Goal: Communication & Community: Answer question/provide support

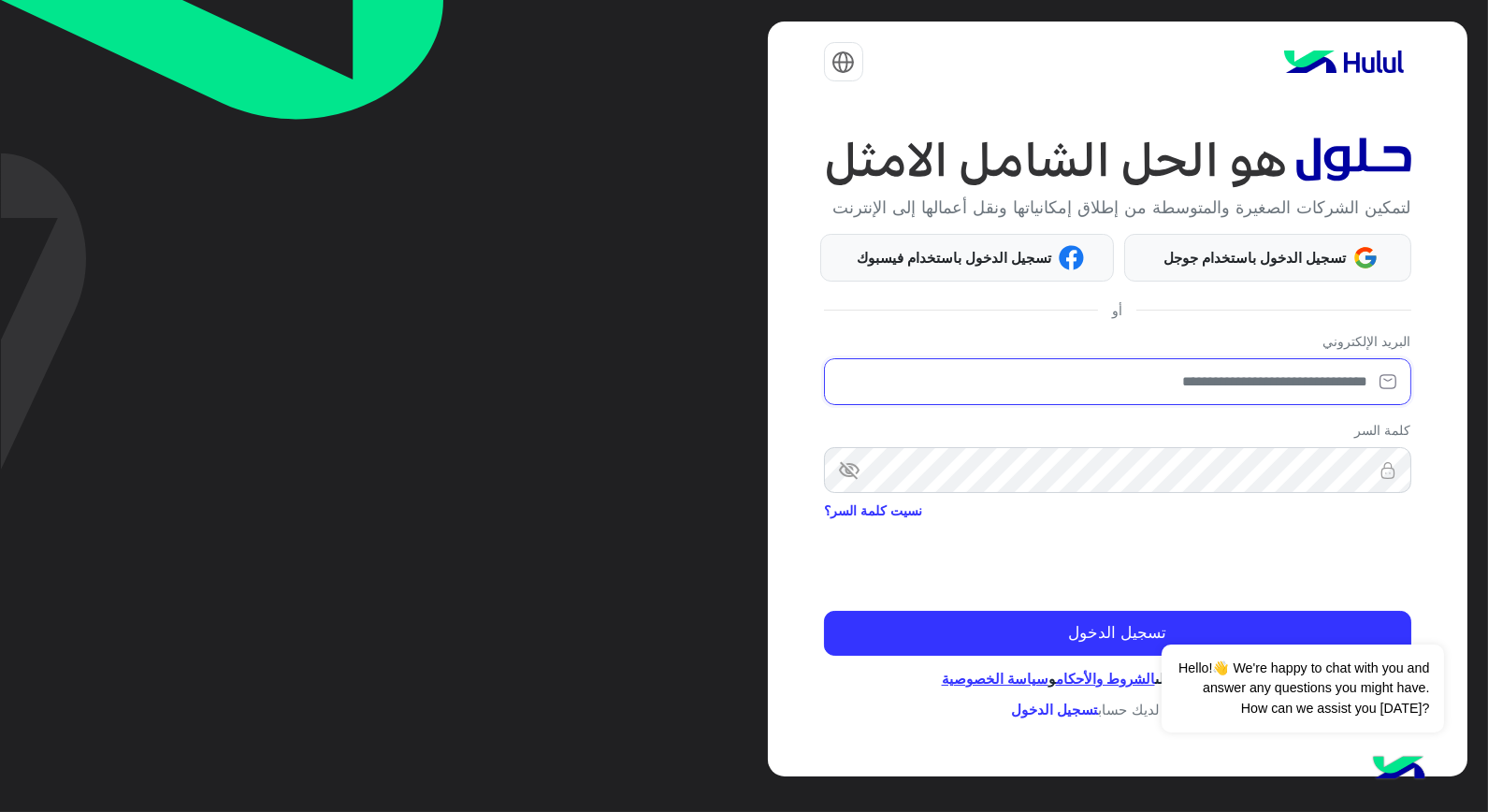
click at [1317, 390] on input "email" at bounding box center [1117, 381] width 587 height 47
click at [1160, 376] on input "email" at bounding box center [1117, 381] width 587 height 47
click at [1413, 623] on button "Dismiss ✕" at bounding box center [1387, 620] width 112 height 37
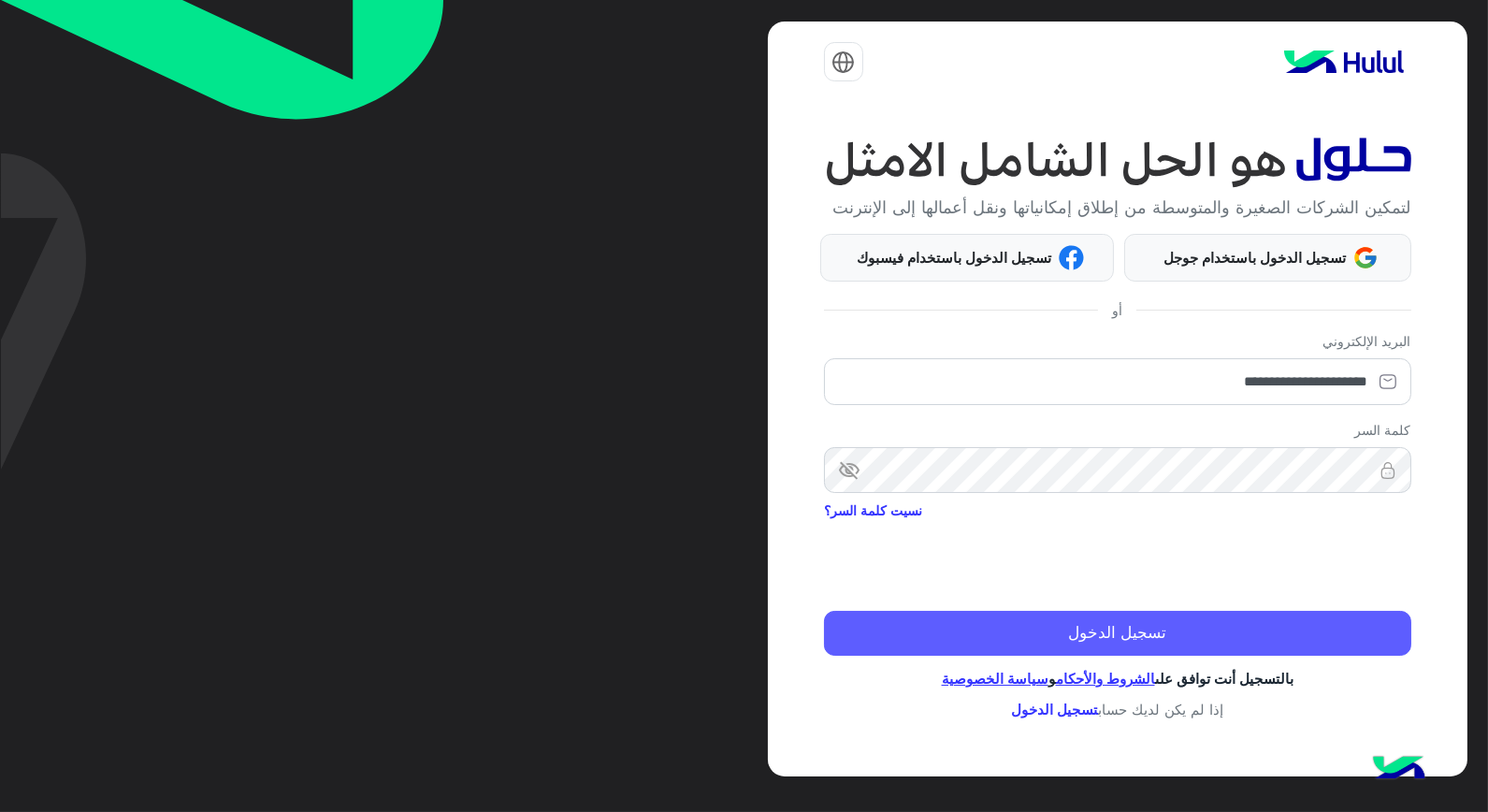
click at [1239, 637] on button "تسجيل الدخول" at bounding box center [1117, 633] width 587 height 45
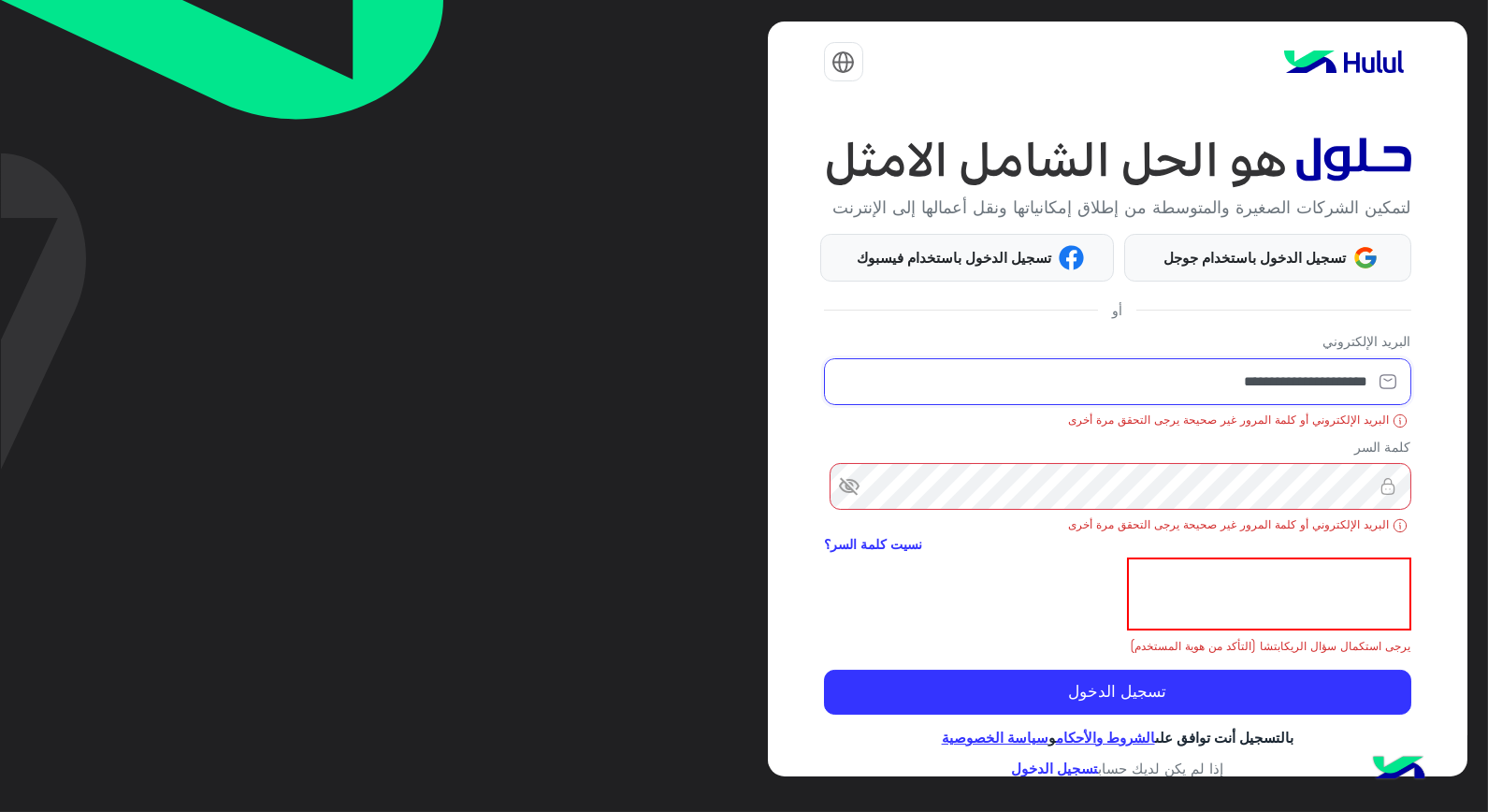
click at [1229, 405] on input "**********" at bounding box center [1117, 381] width 587 height 47
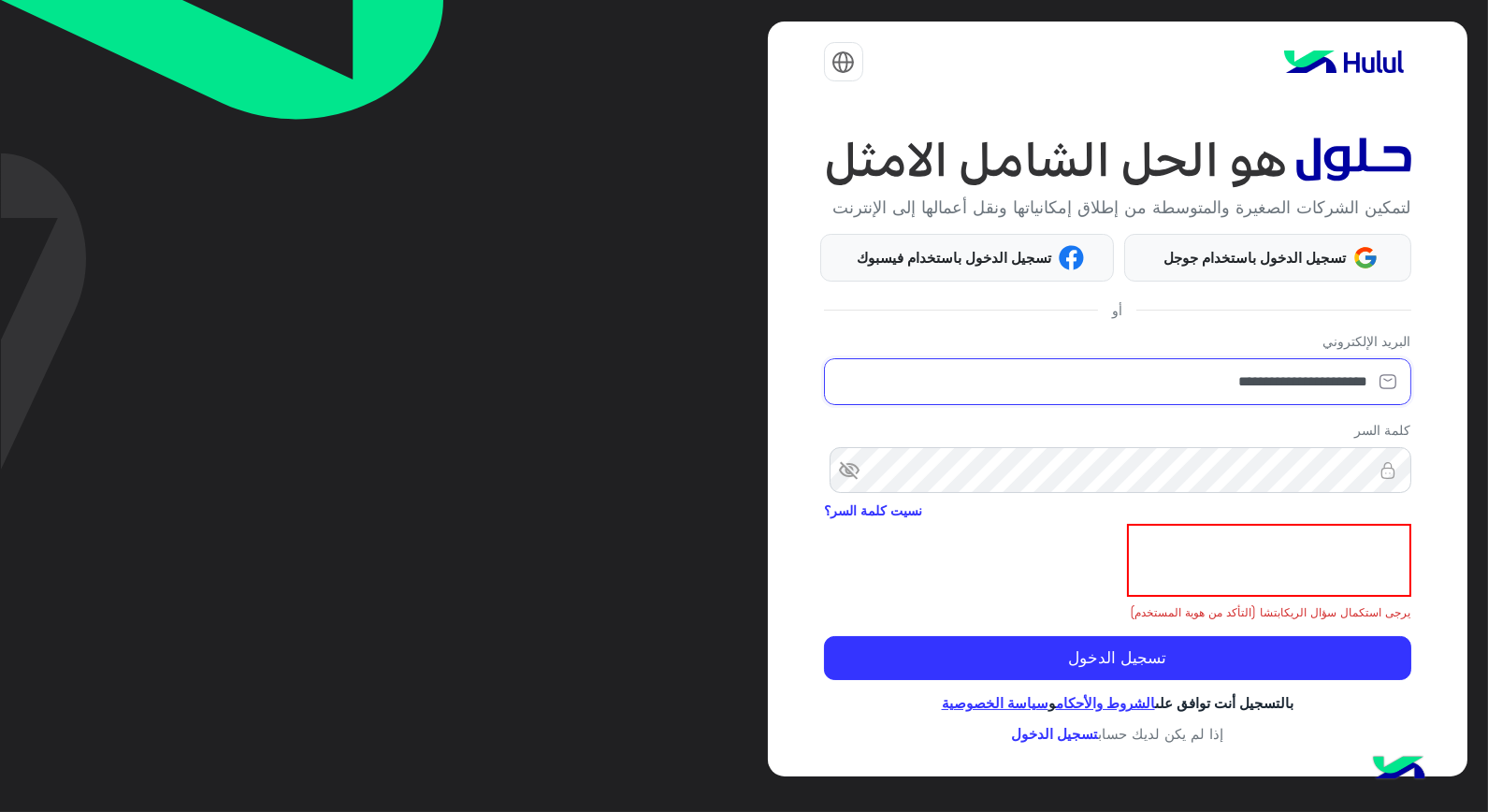
type input "**********"
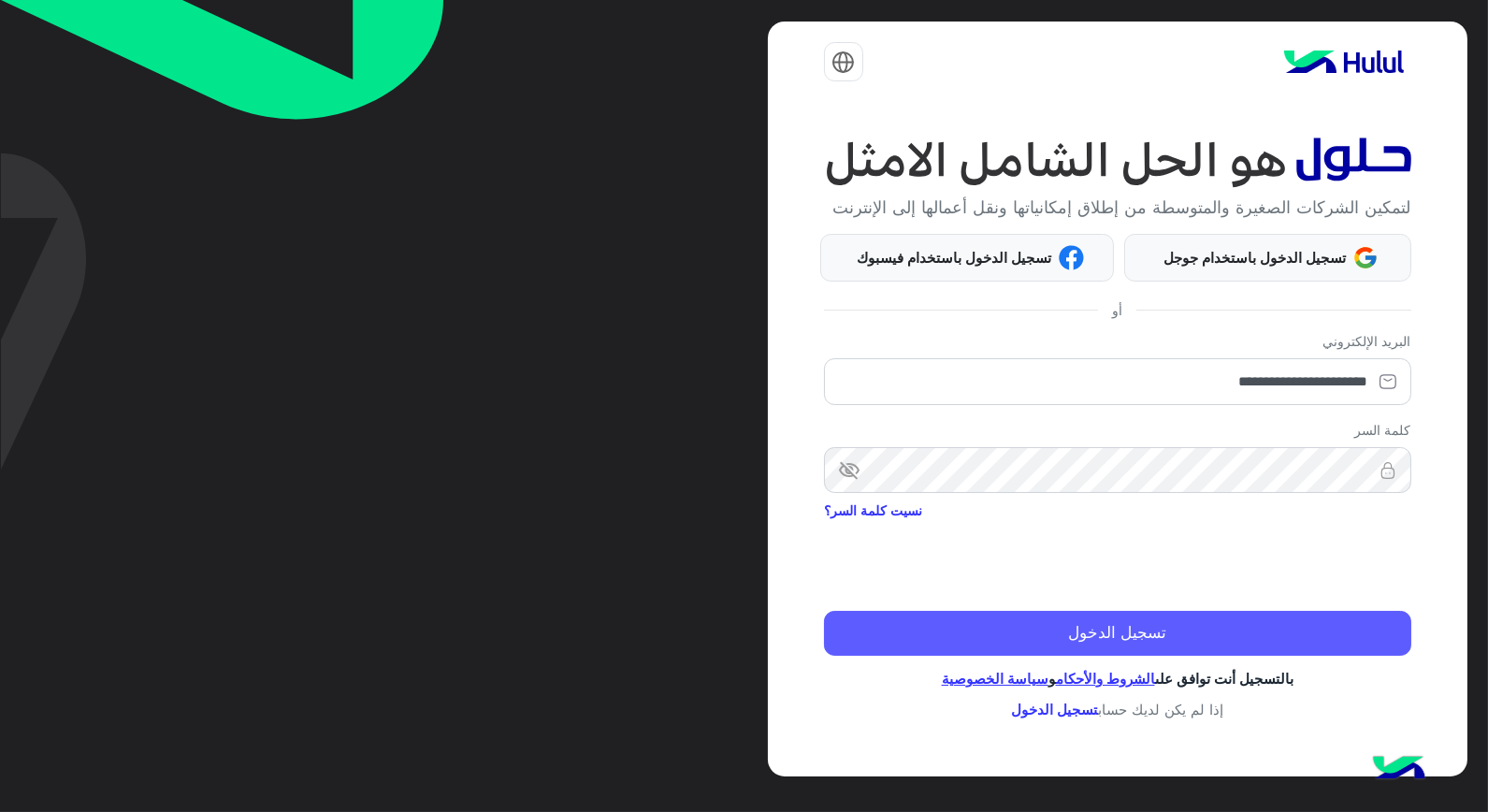
click at [1176, 634] on button "تسجيل الدخول" at bounding box center [1117, 633] width 587 height 45
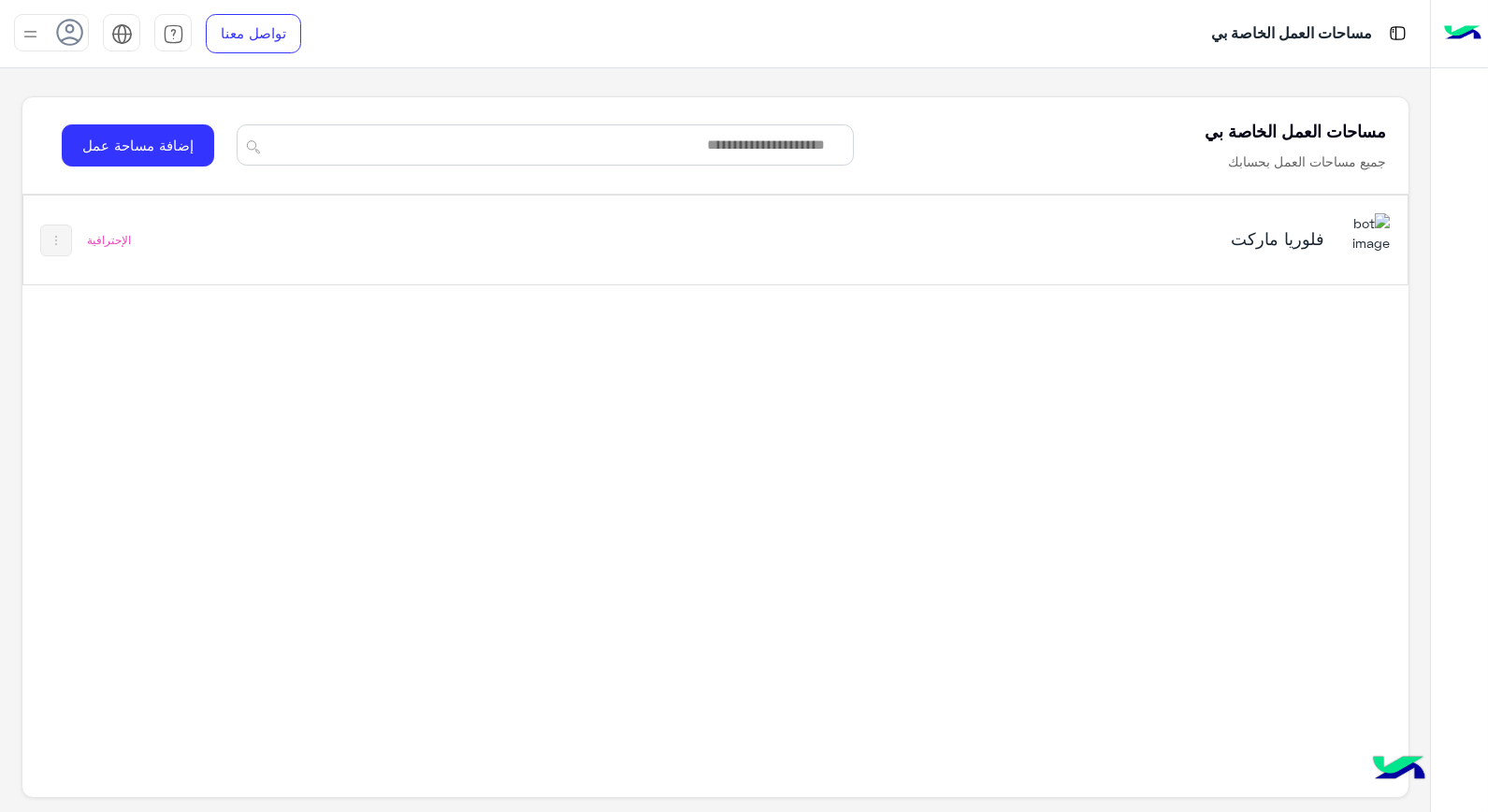
click at [910, 251] on div "فلوريا ماركت" at bounding box center [1081, 239] width 485 height 26
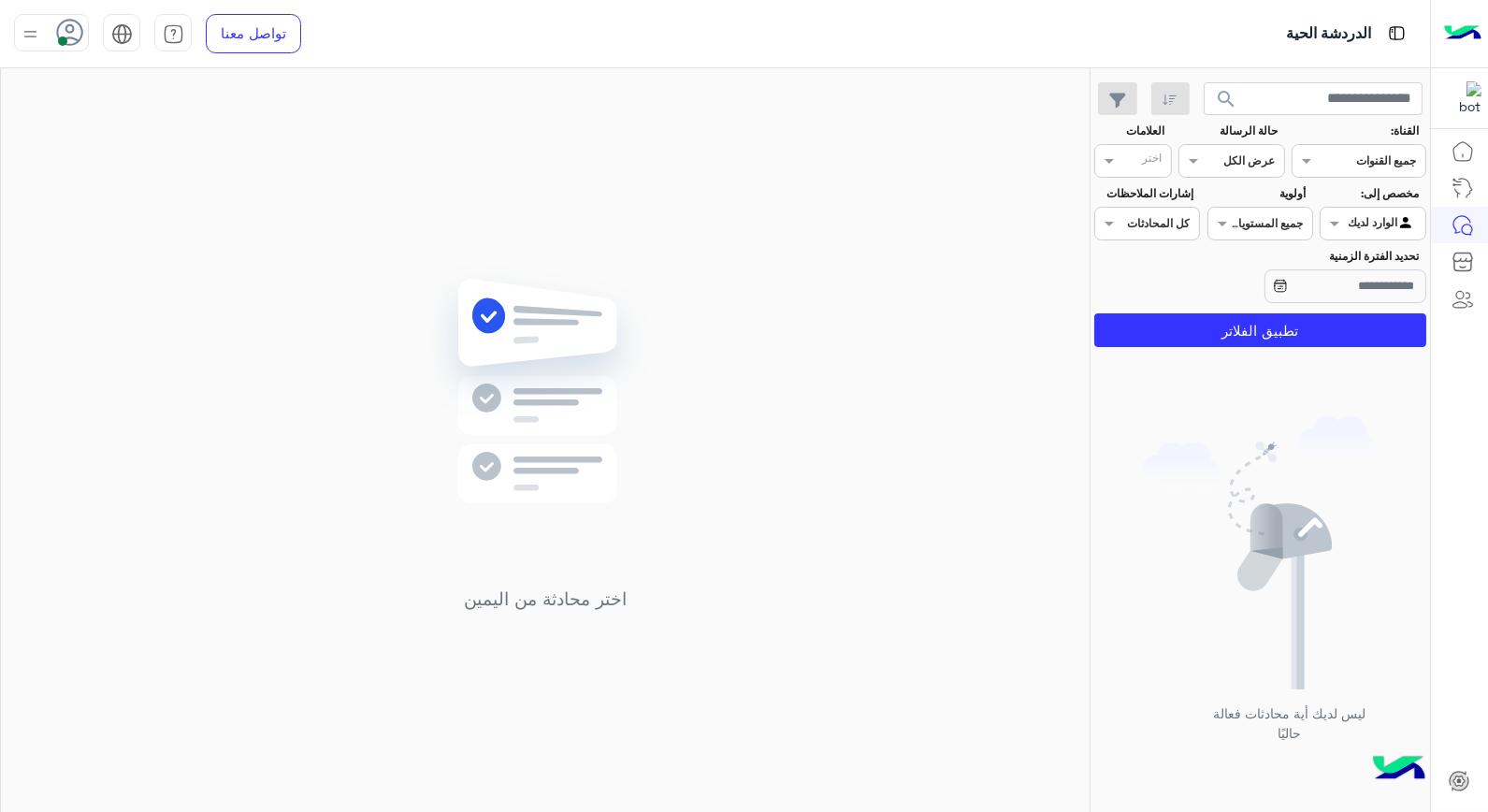
click at [1363, 229] on div at bounding box center [1372, 221] width 103 height 18
click at [1360, 265] on b "غير معينة" at bounding box center [1372, 261] width 51 height 16
click at [1265, 334] on button "تطبيق الفلاتر" at bounding box center [1260, 329] width 332 height 34
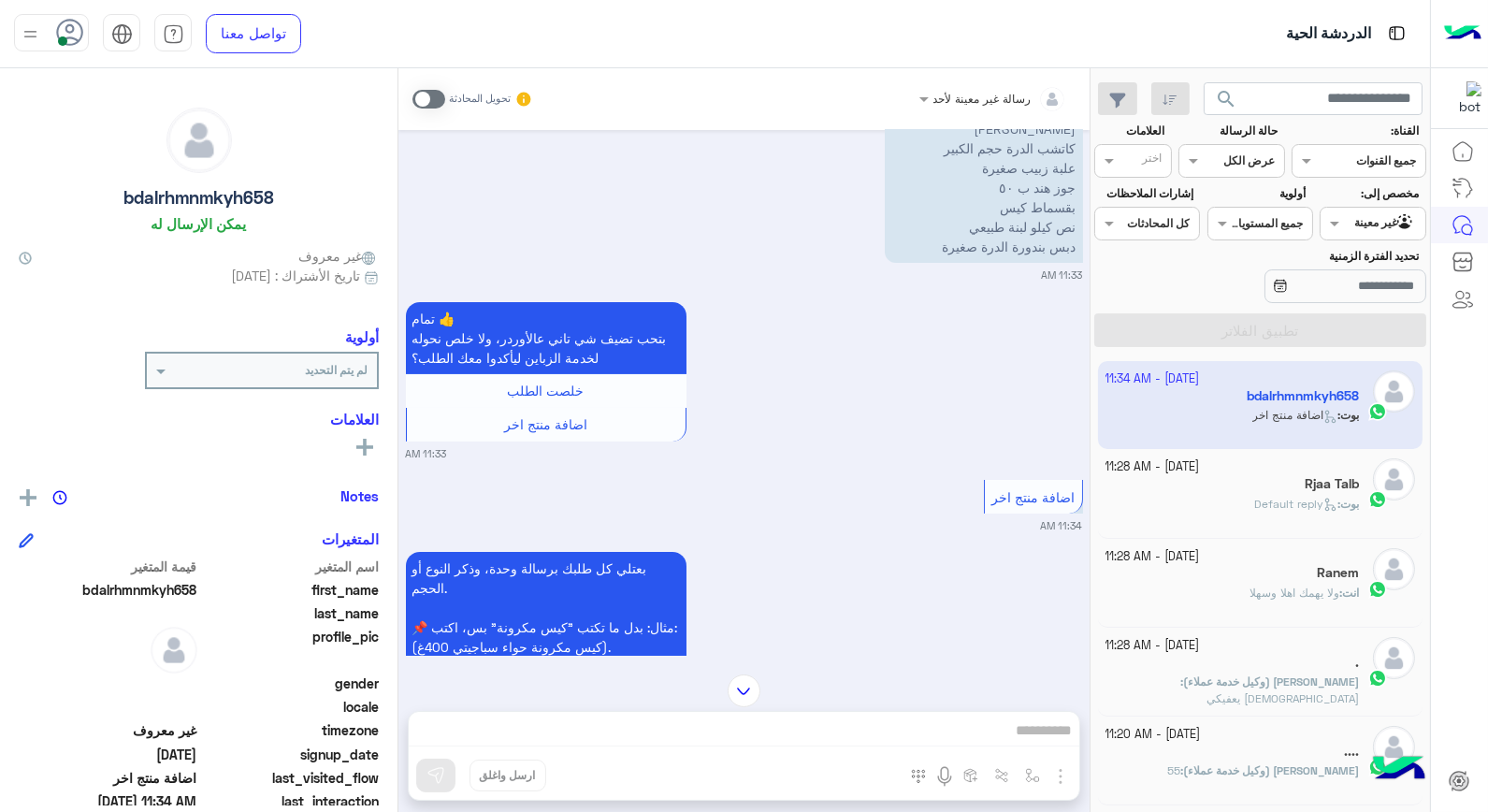
scroll to position [967, 0]
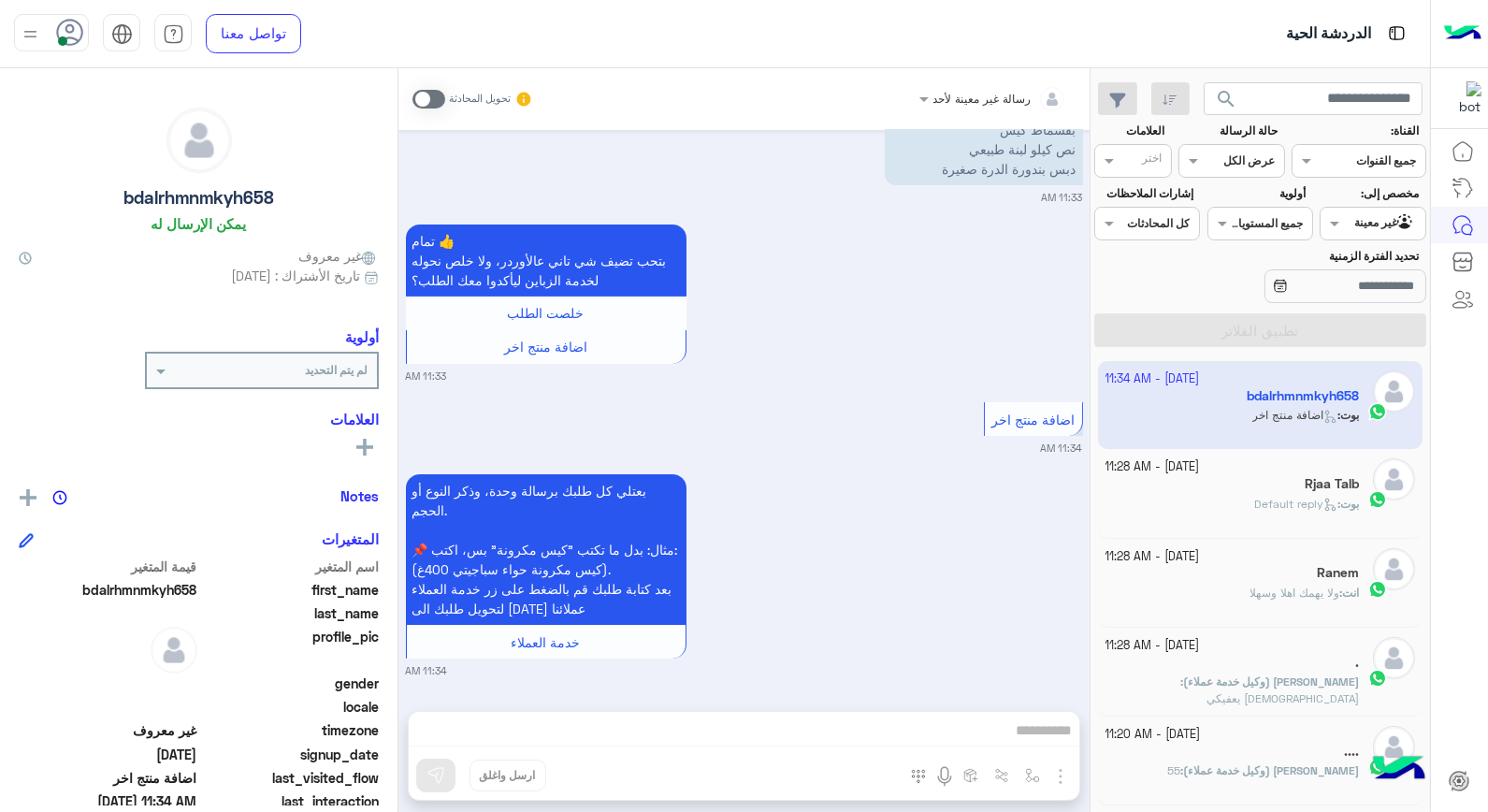
click at [423, 101] on span at bounding box center [429, 100] width 33 height 19
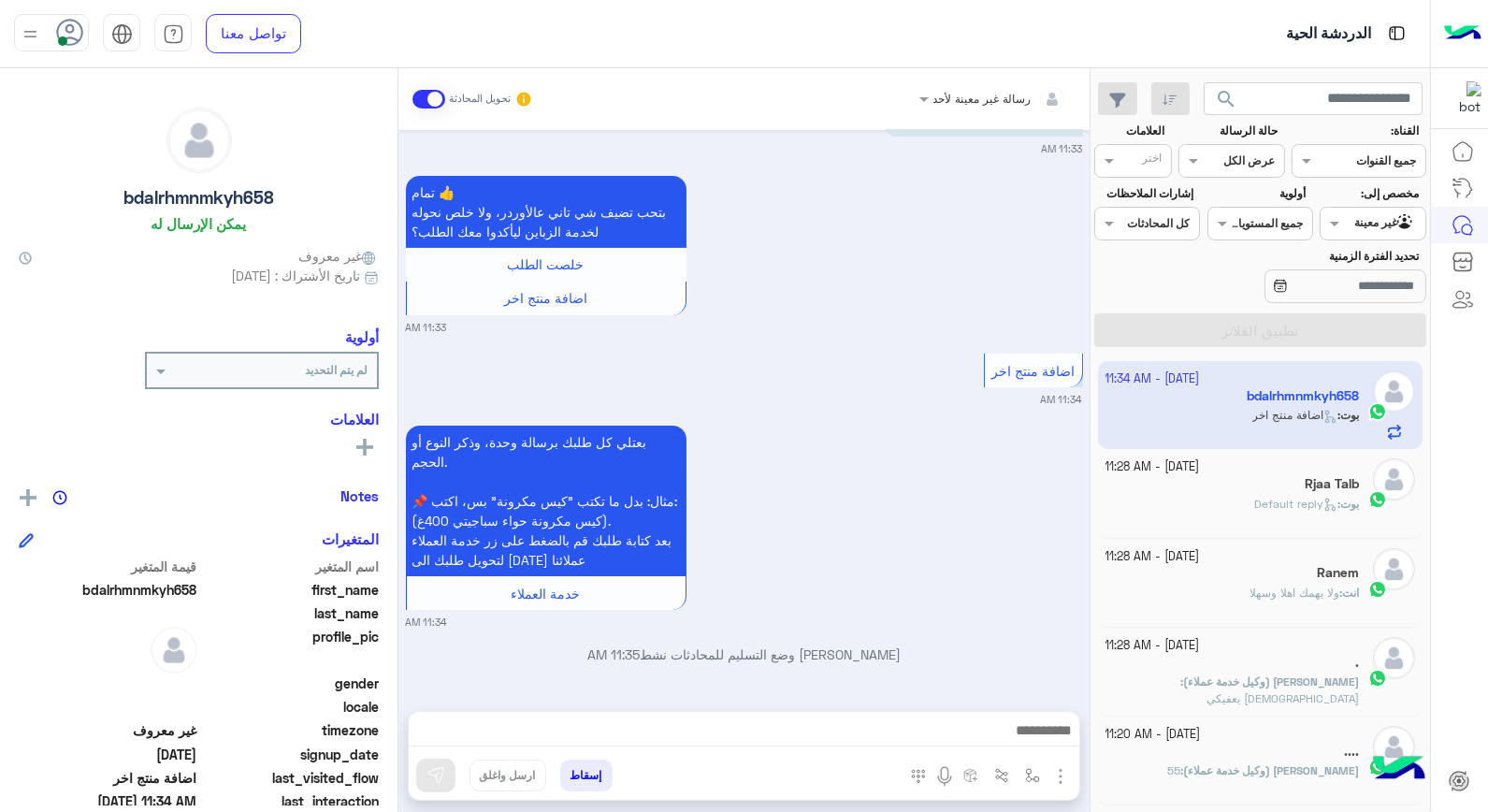
click at [1367, 222] on div at bounding box center [1372, 221] width 103 height 18
click at [1366, 292] on b "الوارد لديك" at bounding box center [1369, 298] width 59 height 16
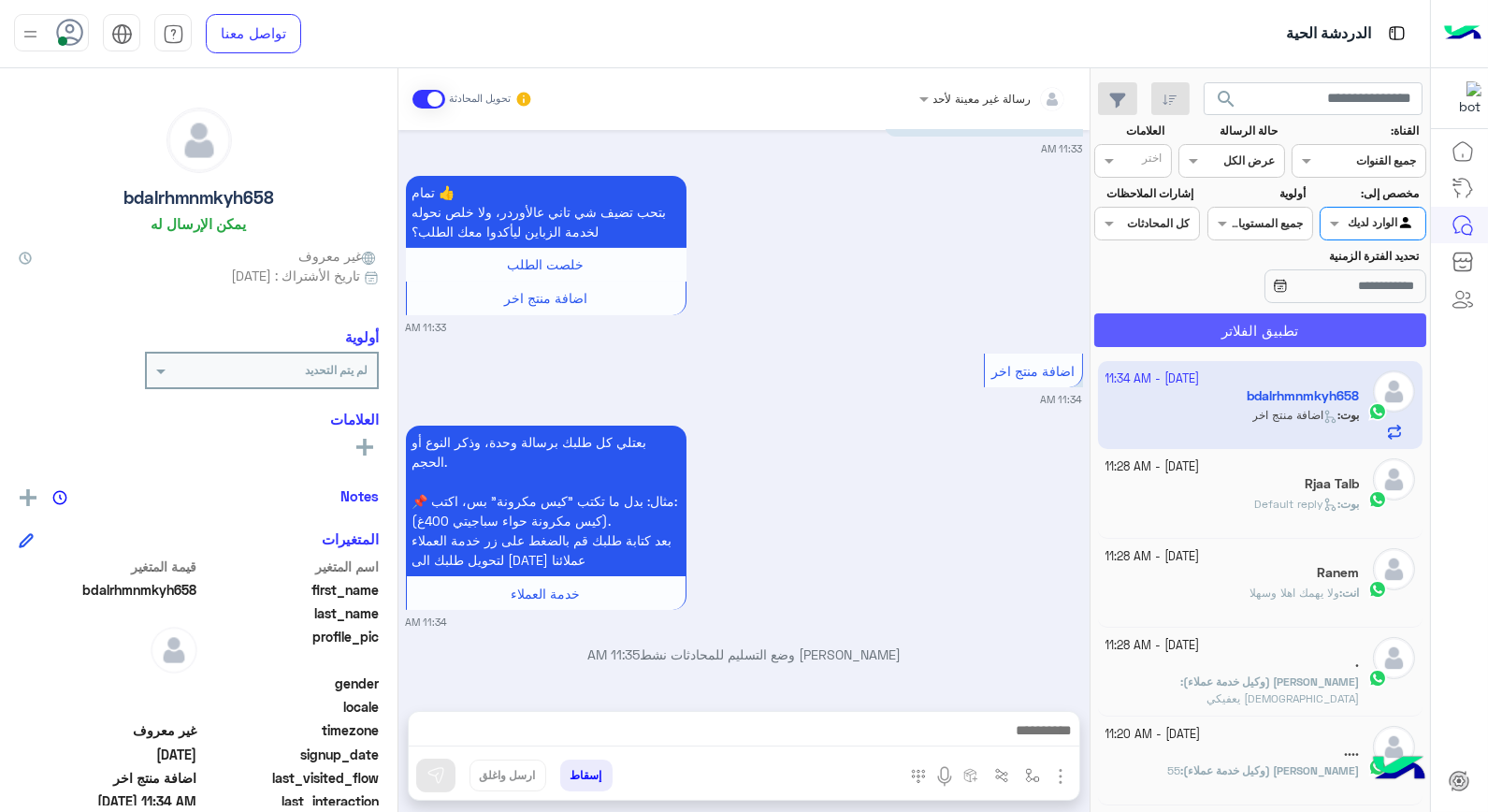
click at [1334, 318] on button "تطبيق الفلاتر" at bounding box center [1260, 329] width 332 height 34
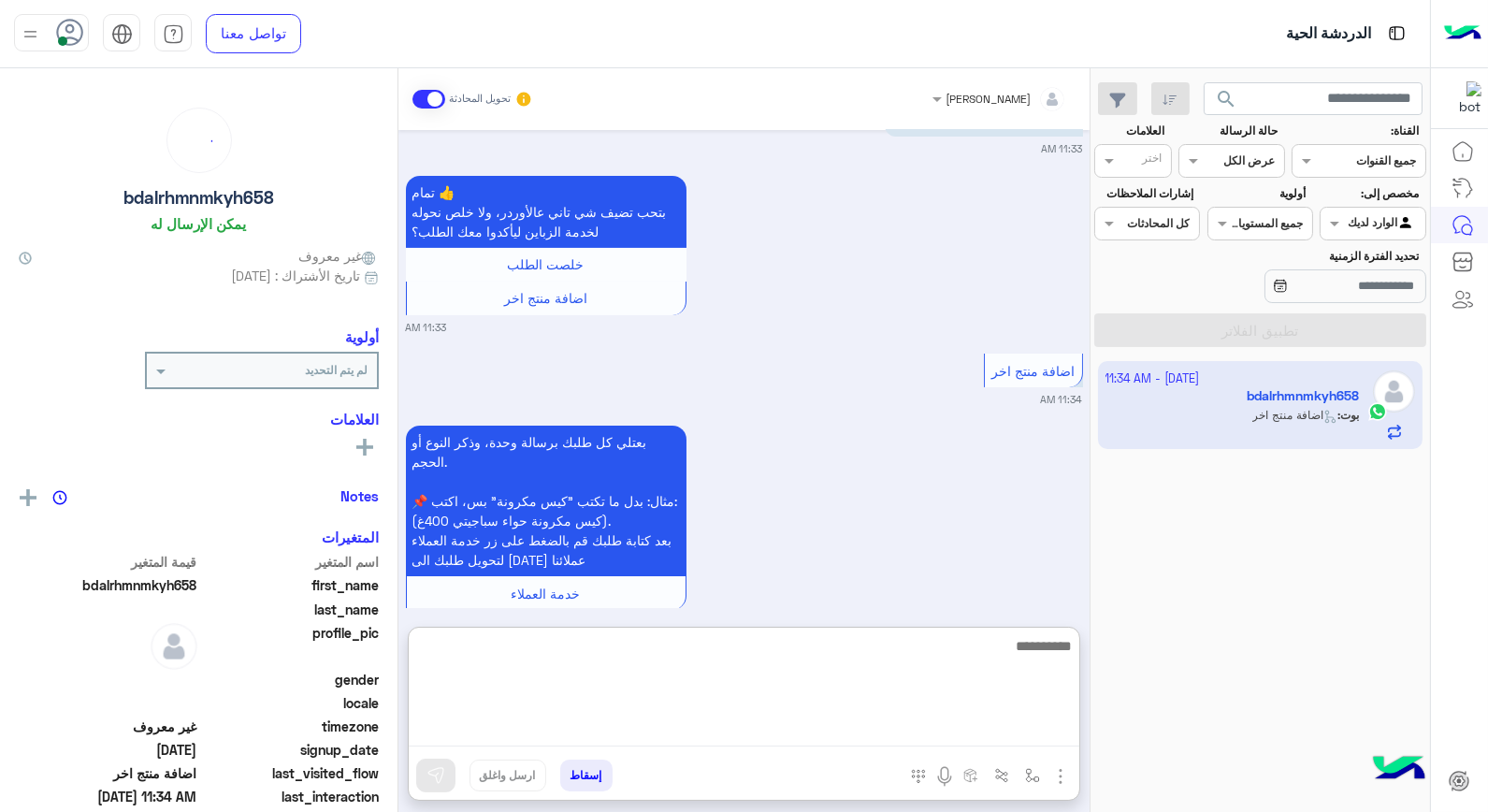
click at [891, 733] on textarea at bounding box center [744, 689] width 670 height 112
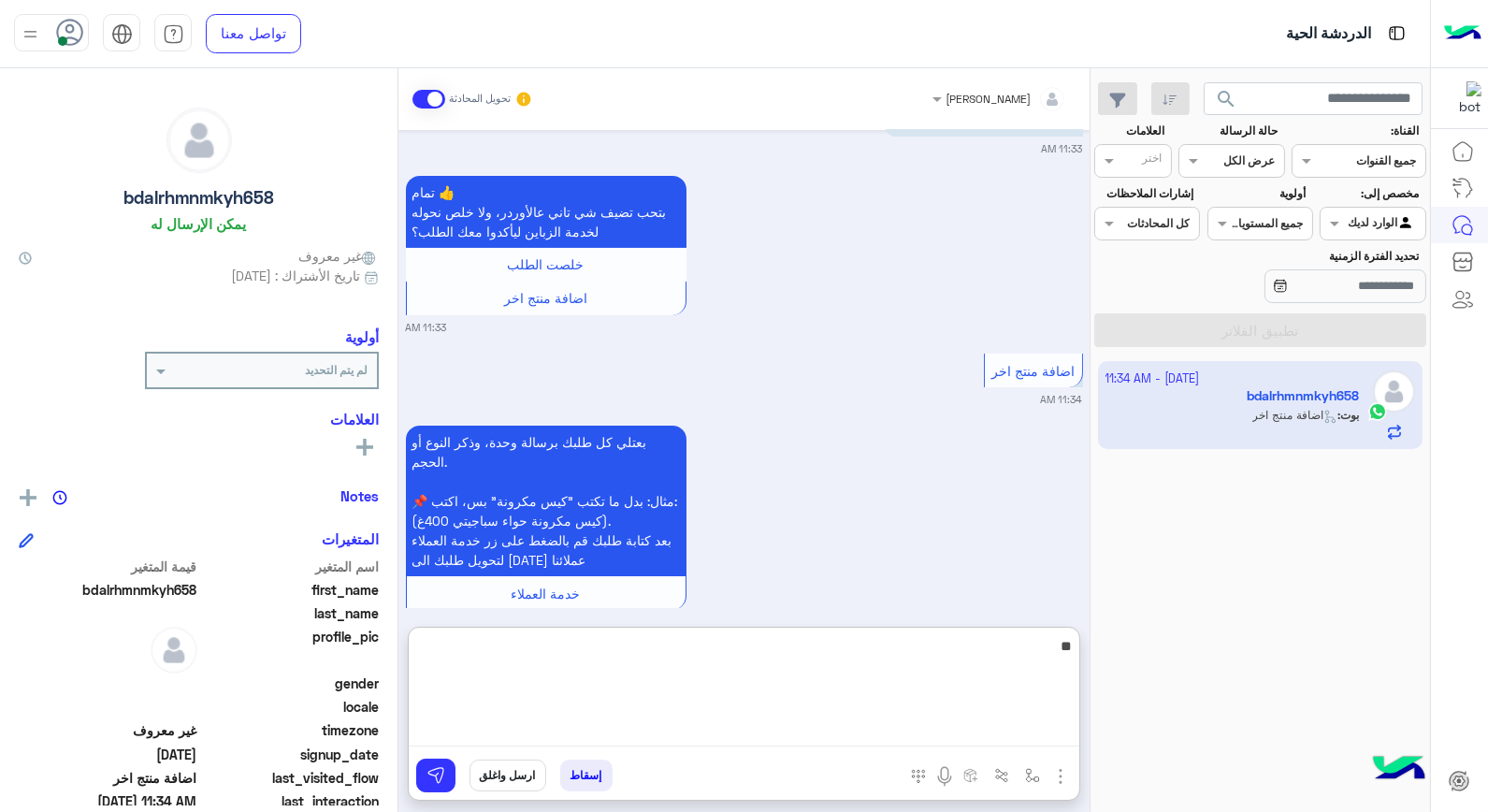
type textarea "*"
type textarea "**********"
click at [825, 643] on textarea "**********" at bounding box center [744, 689] width 670 height 112
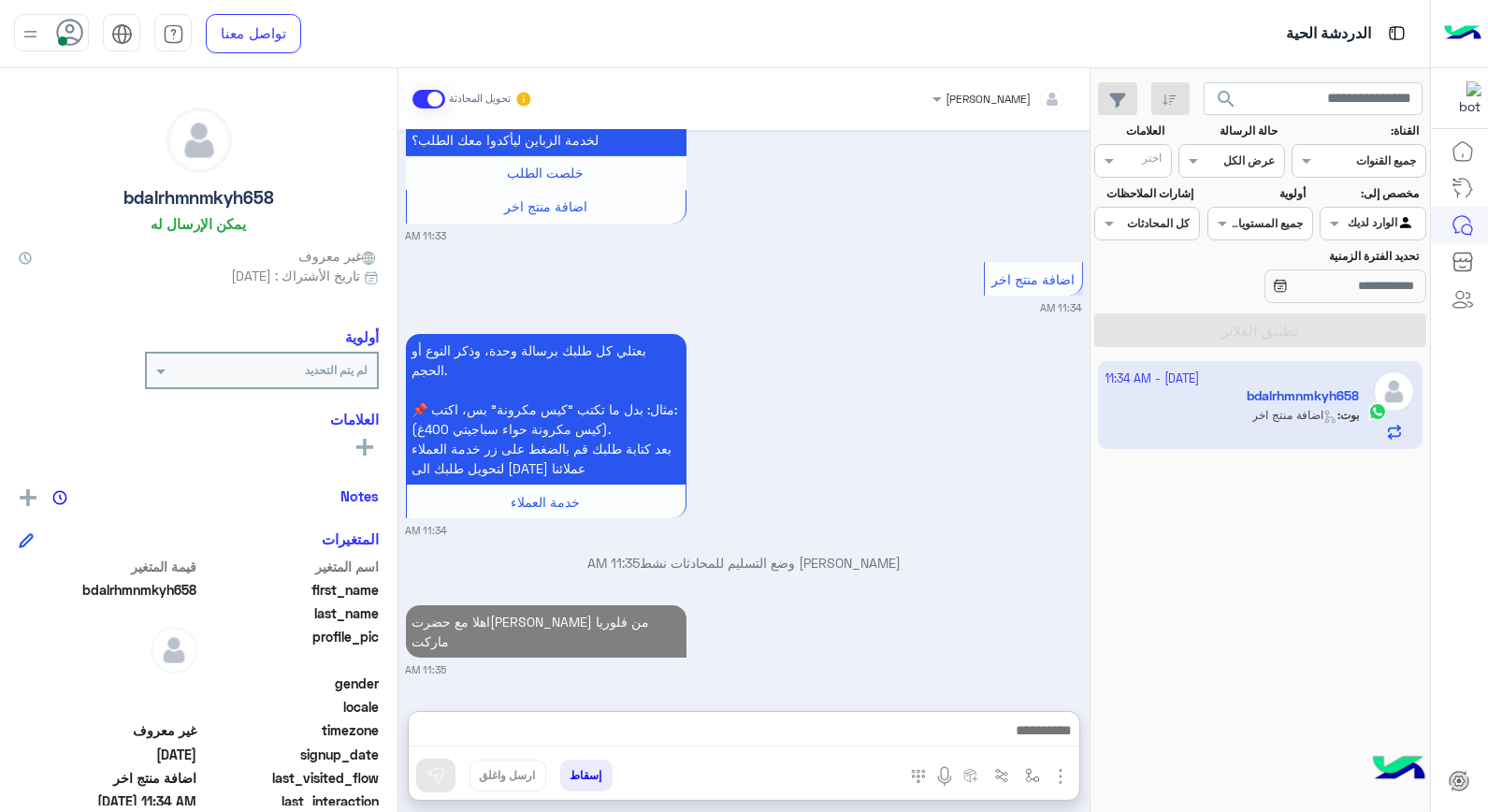
click at [928, 455] on div "بعتلي كل طلبك برسالة وحدة، وذكر النوع أو الحجم. 📌 مثال: بدل ما تكتب "كيس مكرونة…" at bounding box center [744, 434] width 677 height 209
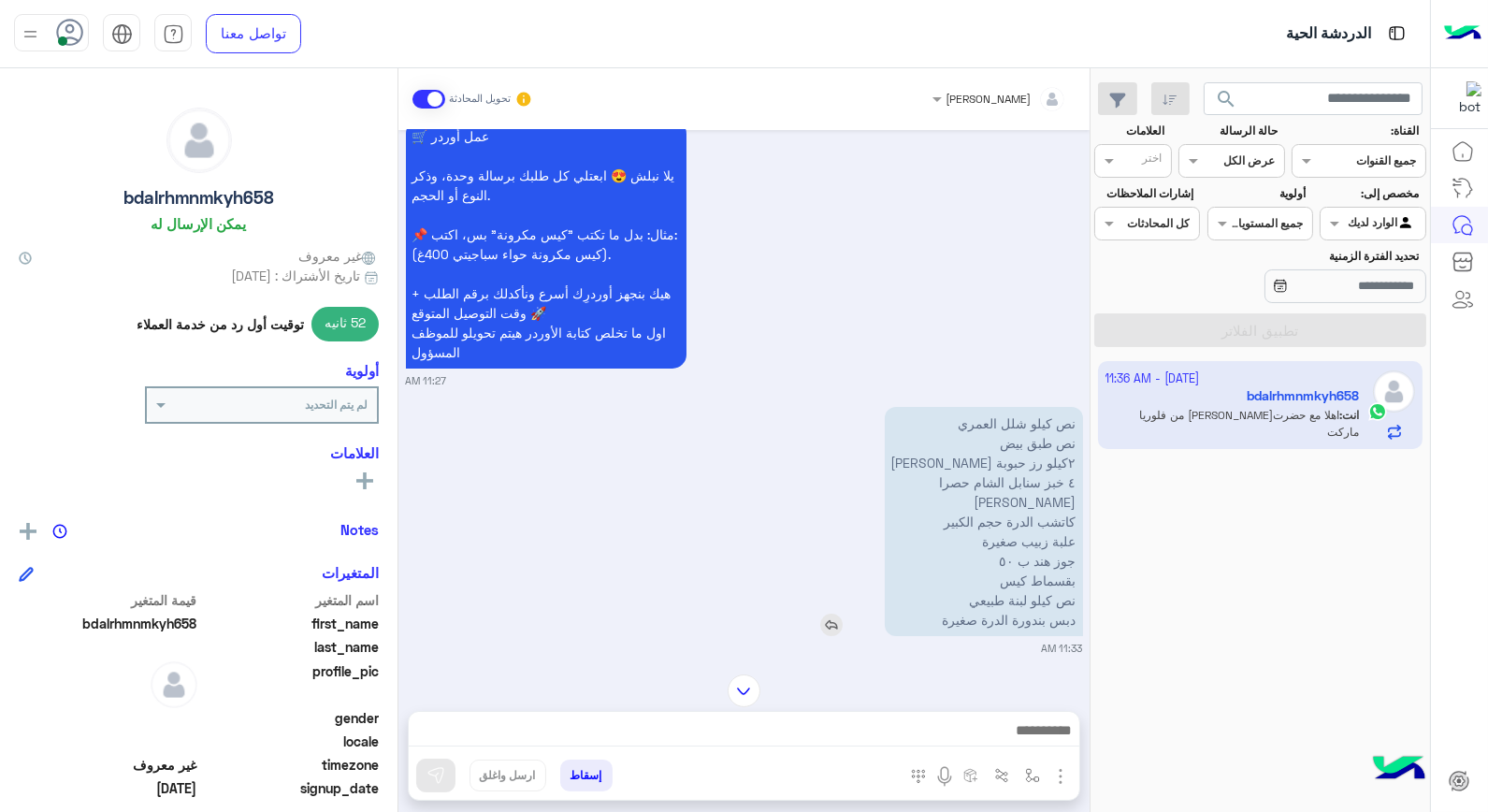
scroll to position [494, 0]
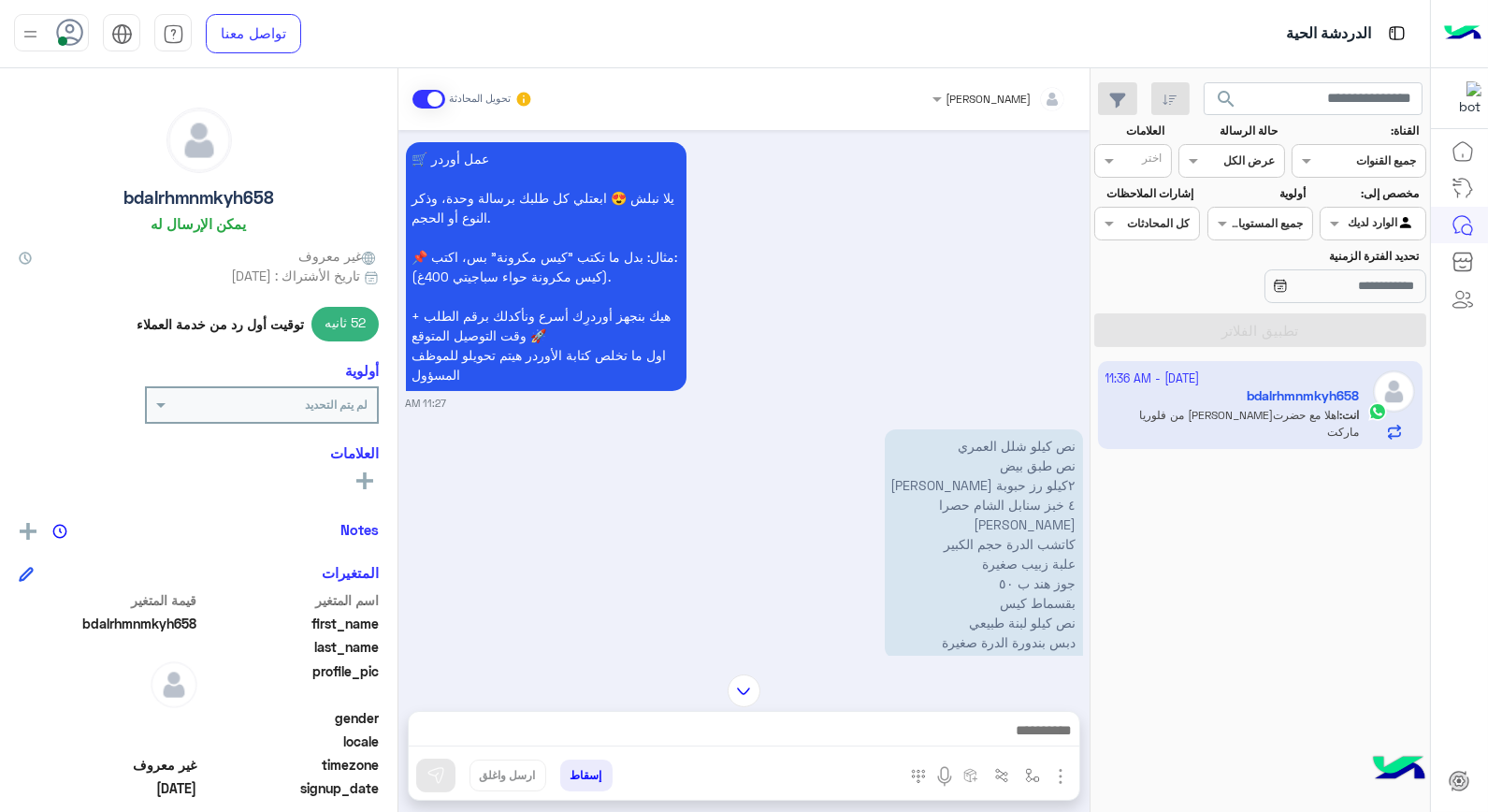
drag, startPoint x: 594, startPoint y: 499, endPoint x: 737, endPoint y: 464, distance: 147.2
click at [595, 499] on div "نص كيلو شلل العمري نص طبق بيض ٢كيلو رز حبوبة النهدي ٤ خبز سنابل الشام حصرا ظرف …" at bounding box center [744, 551] width 677 height 254
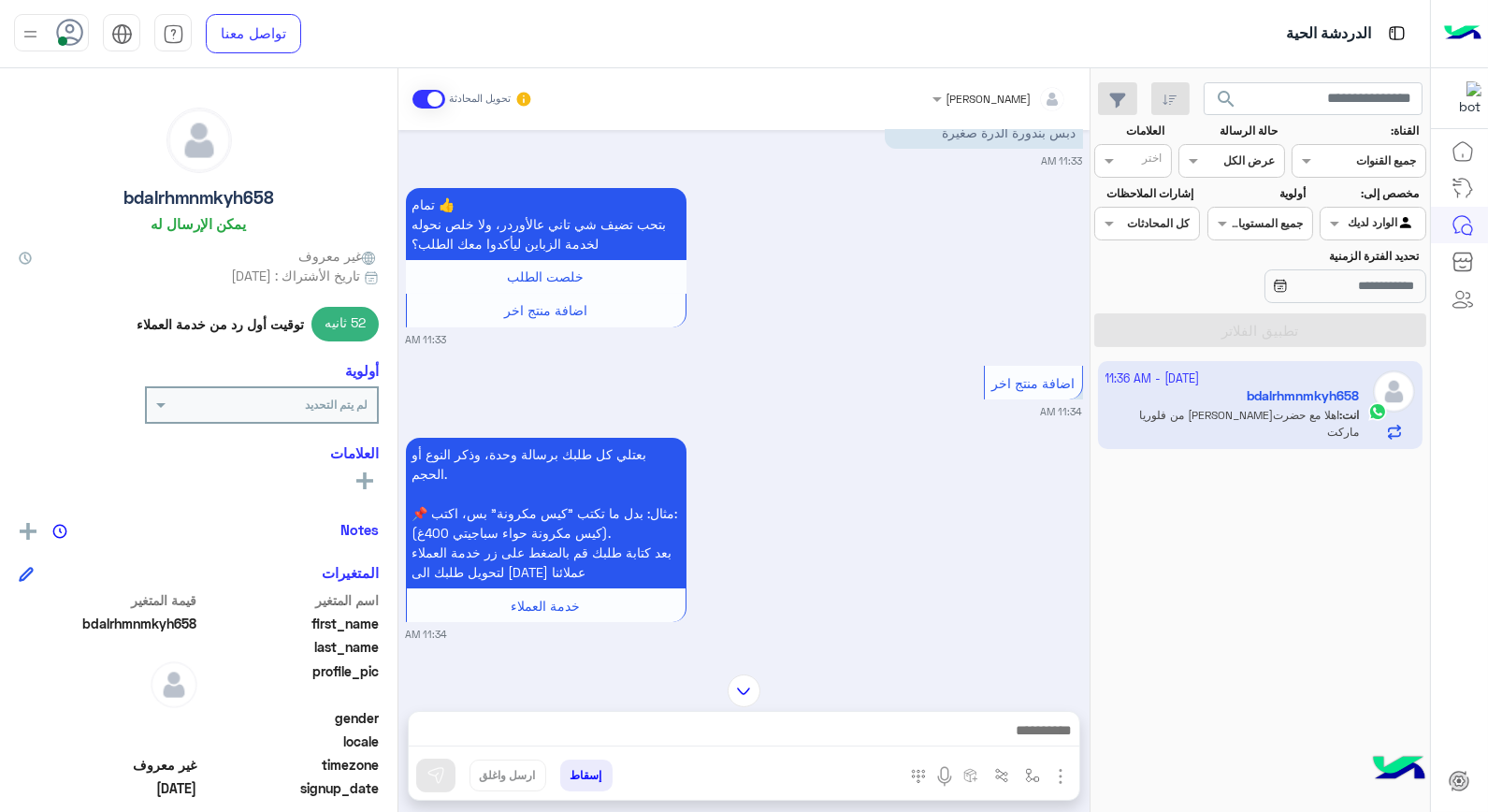
scroll to position [720, 0]
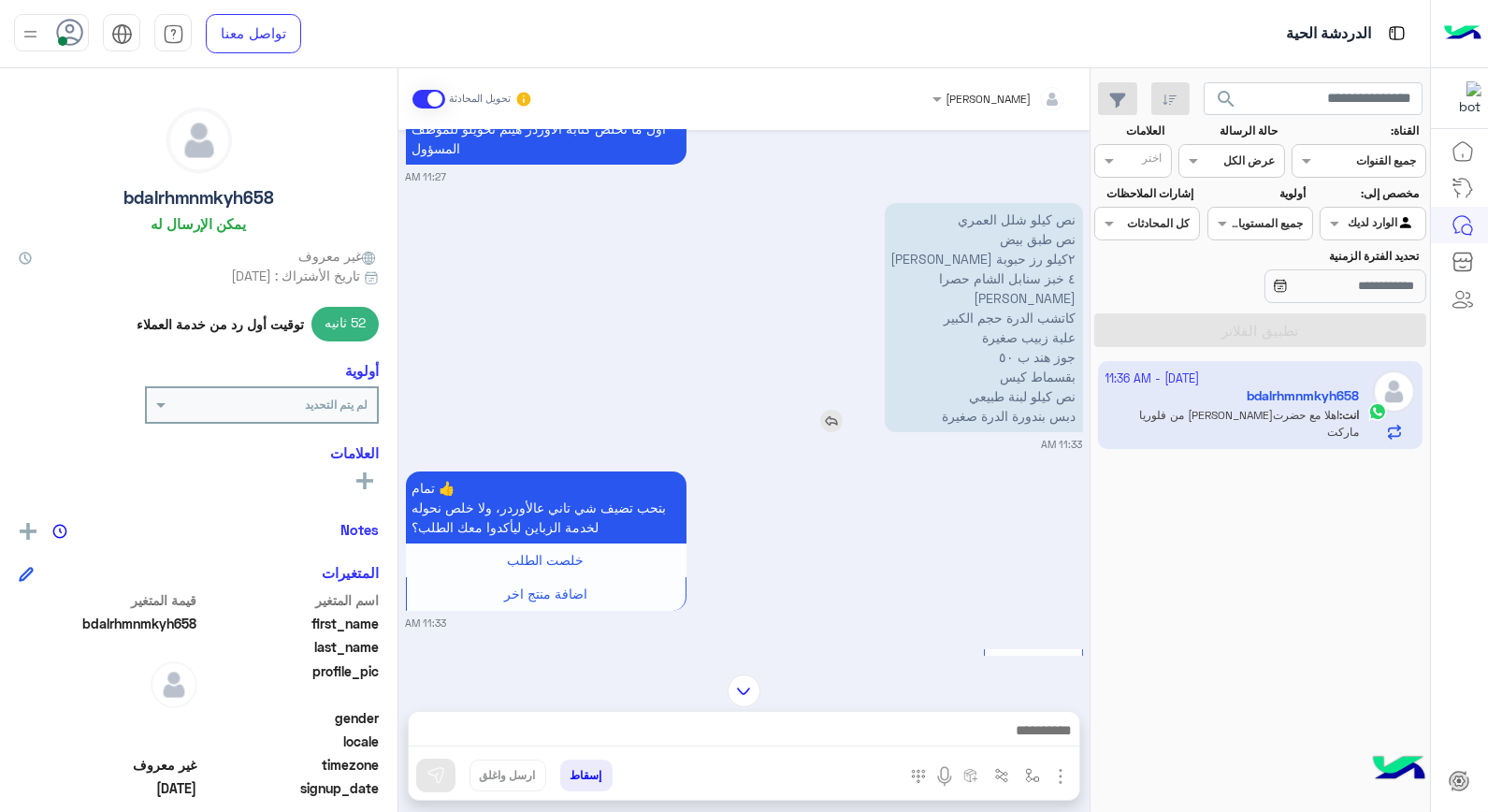
click at [843, 422] on img at bounding box center [831, 420] width 22 height 22
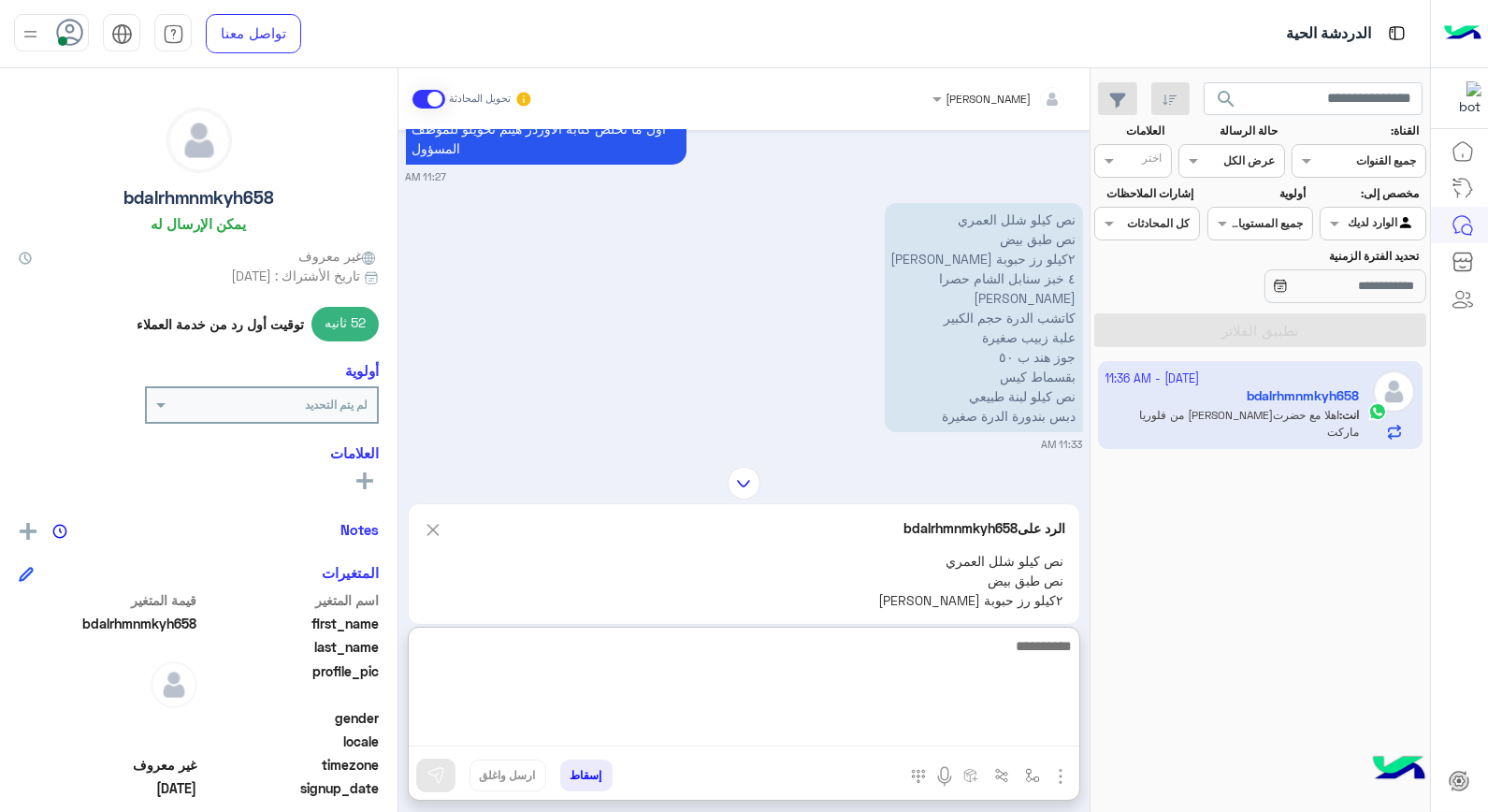
click at [830, 724] on textarea at bounding box center [744, 689] width 670 height 112
type textarea "**********"
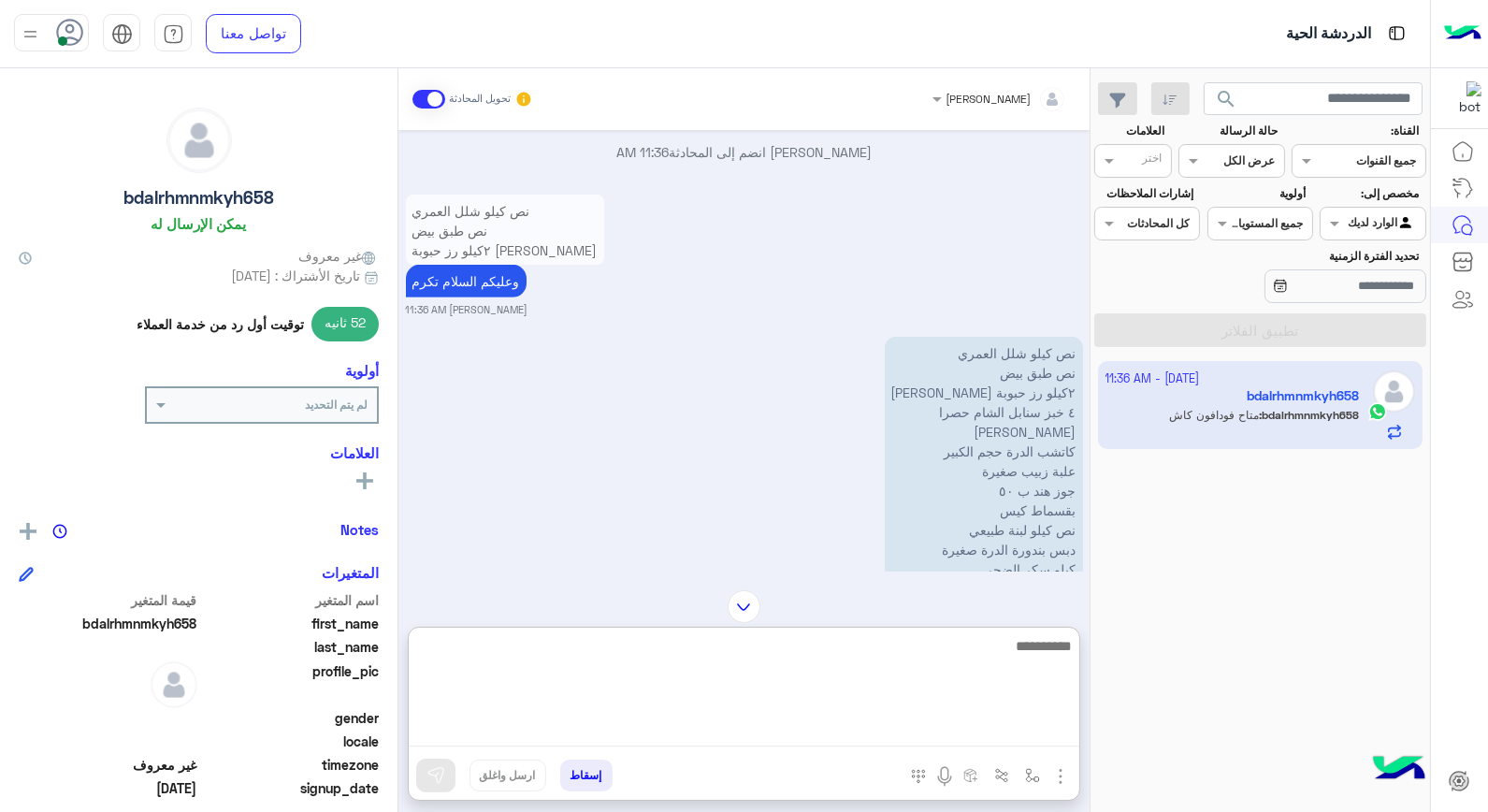
scroll to position [1719, 0]
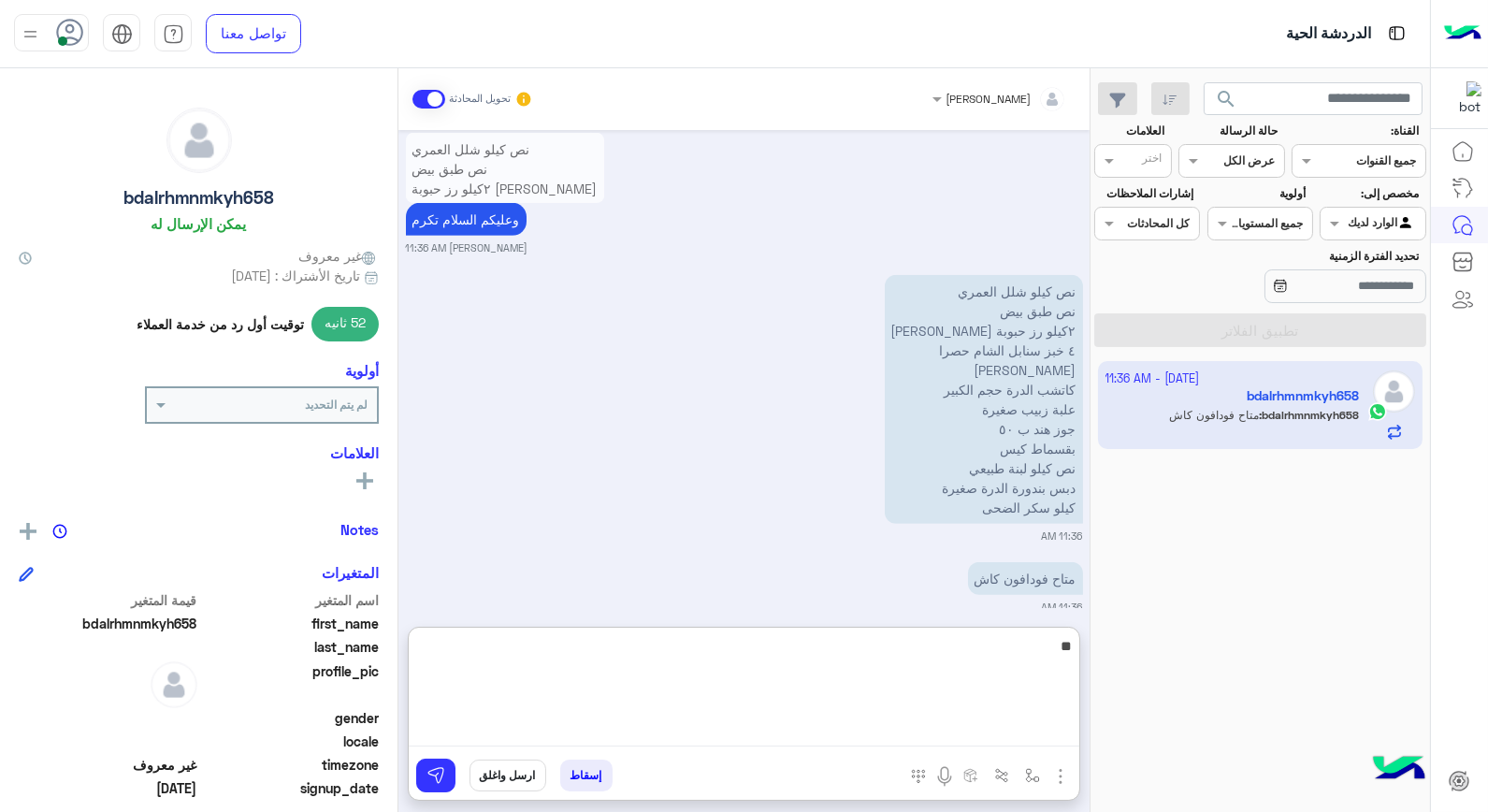
type textarea "*"
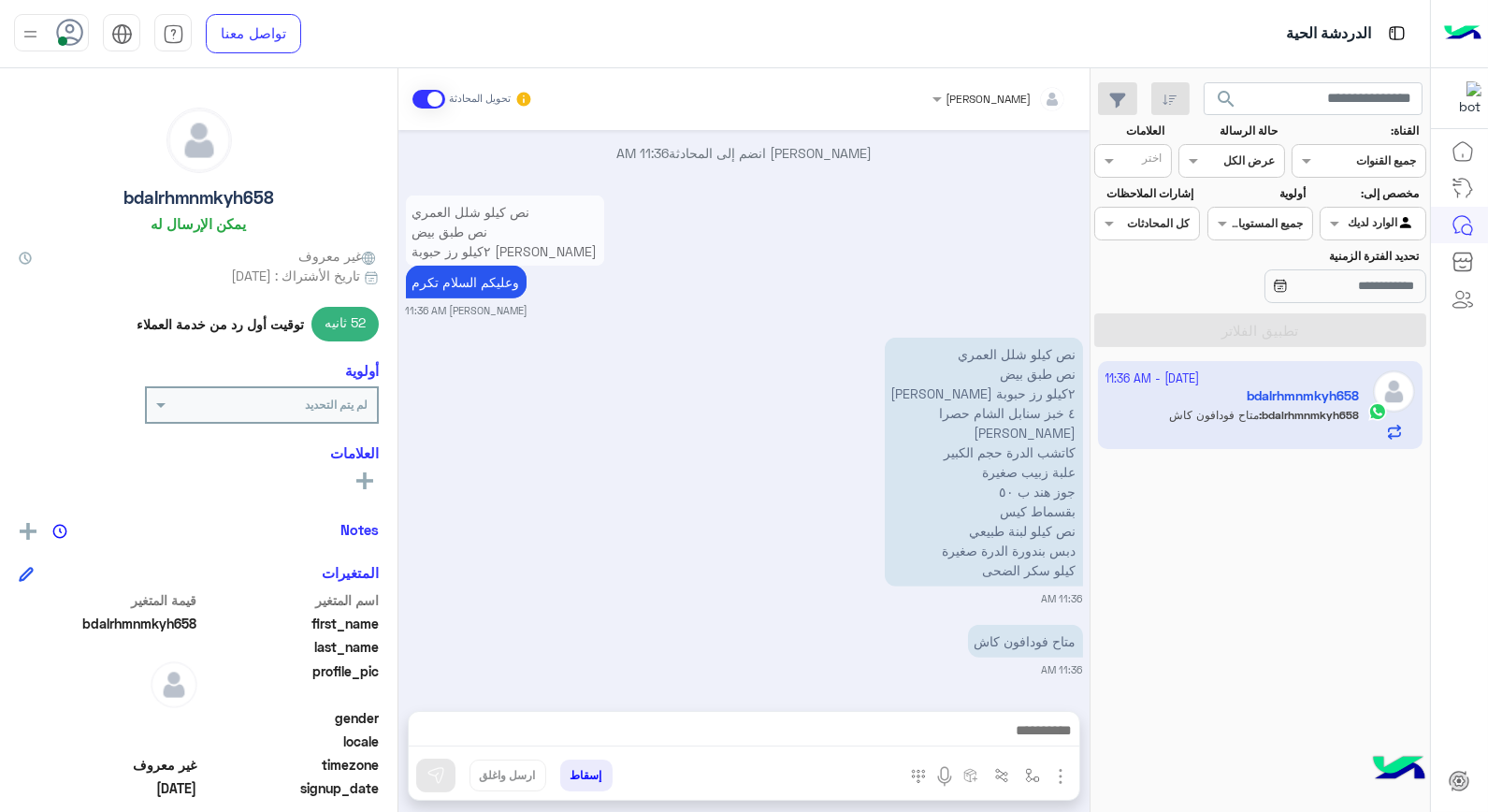
click at [786, 502] on div "نص كيلو شلل العمري نص طبق بيض ٢كيلو رز حبوبة النهدي ٤ خبز سنابل الشام حصرا ظرف …" at bounding box center [744, 469] width 677 height 273
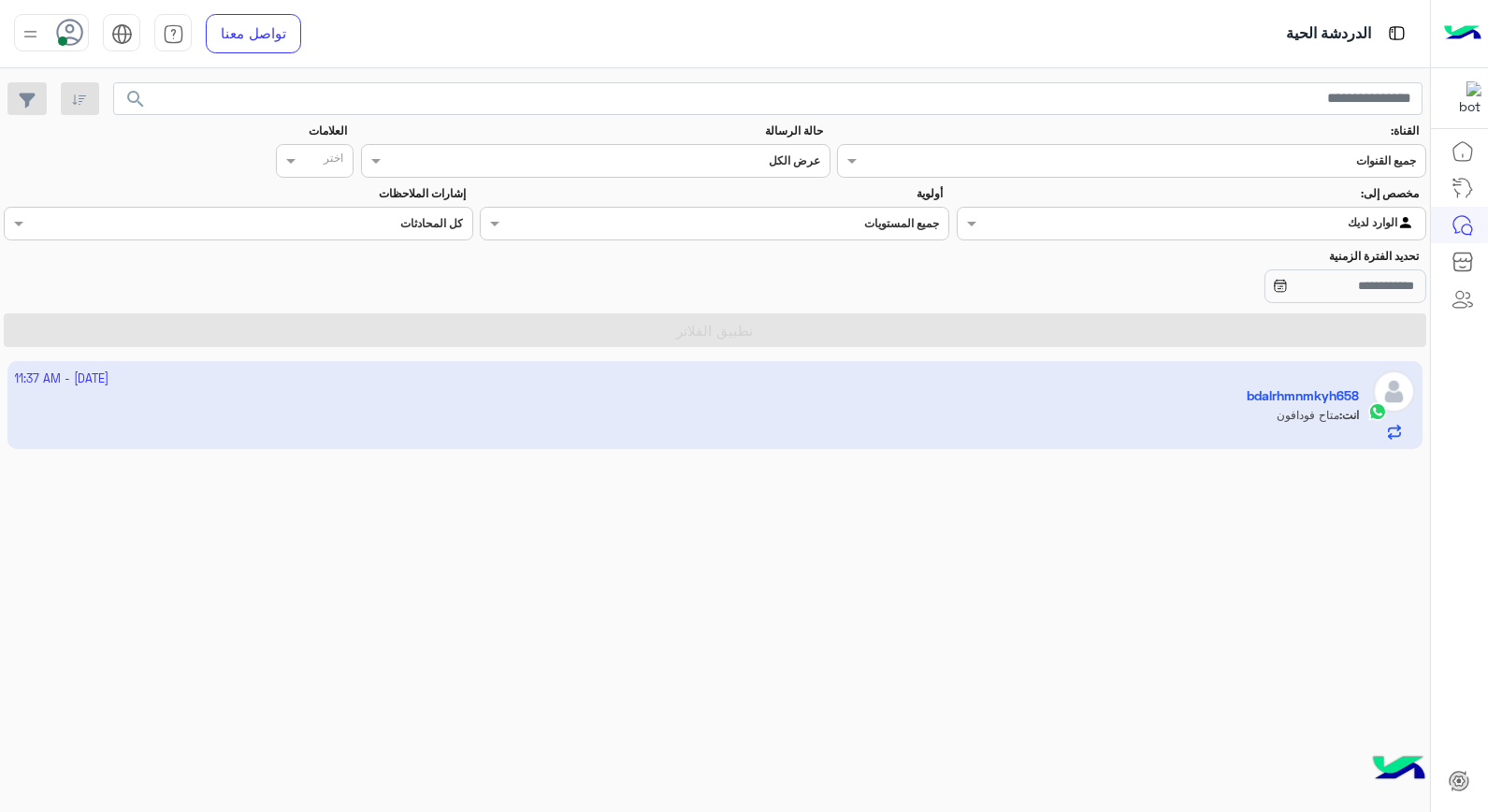
click at [602, 667] on div "2 October - 11:37 AM bdalrhmnmkyh658 انت : متاح فودافون" at bounding box center [714, 586] width 1430 height 464
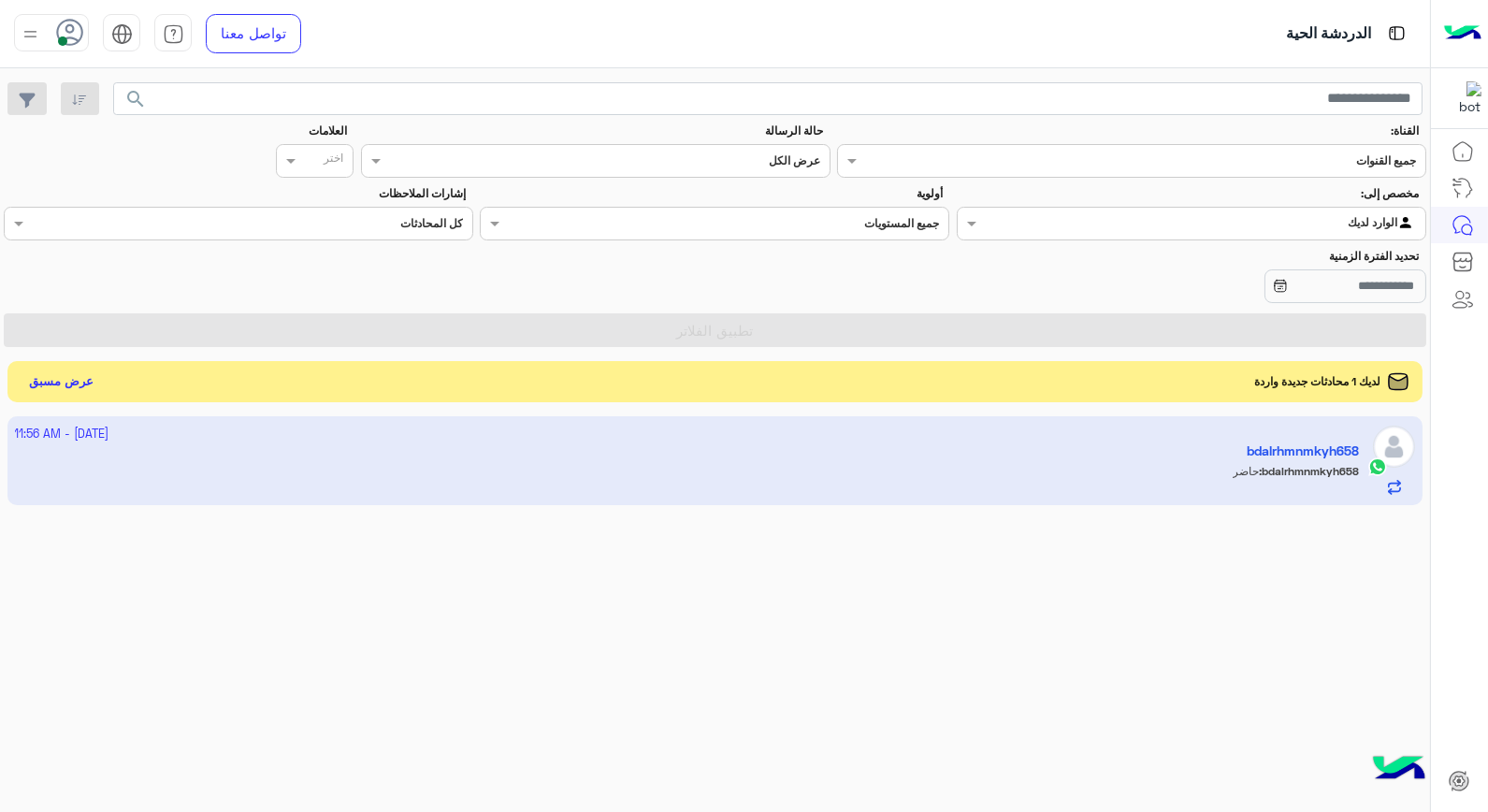
drag, startPoint x: 502, startPoint y: 642, endPoint x: 428, endPoint y: 277, distance: 372.4
click at [502, 626] on div "2 October - 11:56 AM bdalrhmnmkyh658 bdalrhmnmkyh658 : حاضر" at bounding box center [714, 615] width 1430 height 410
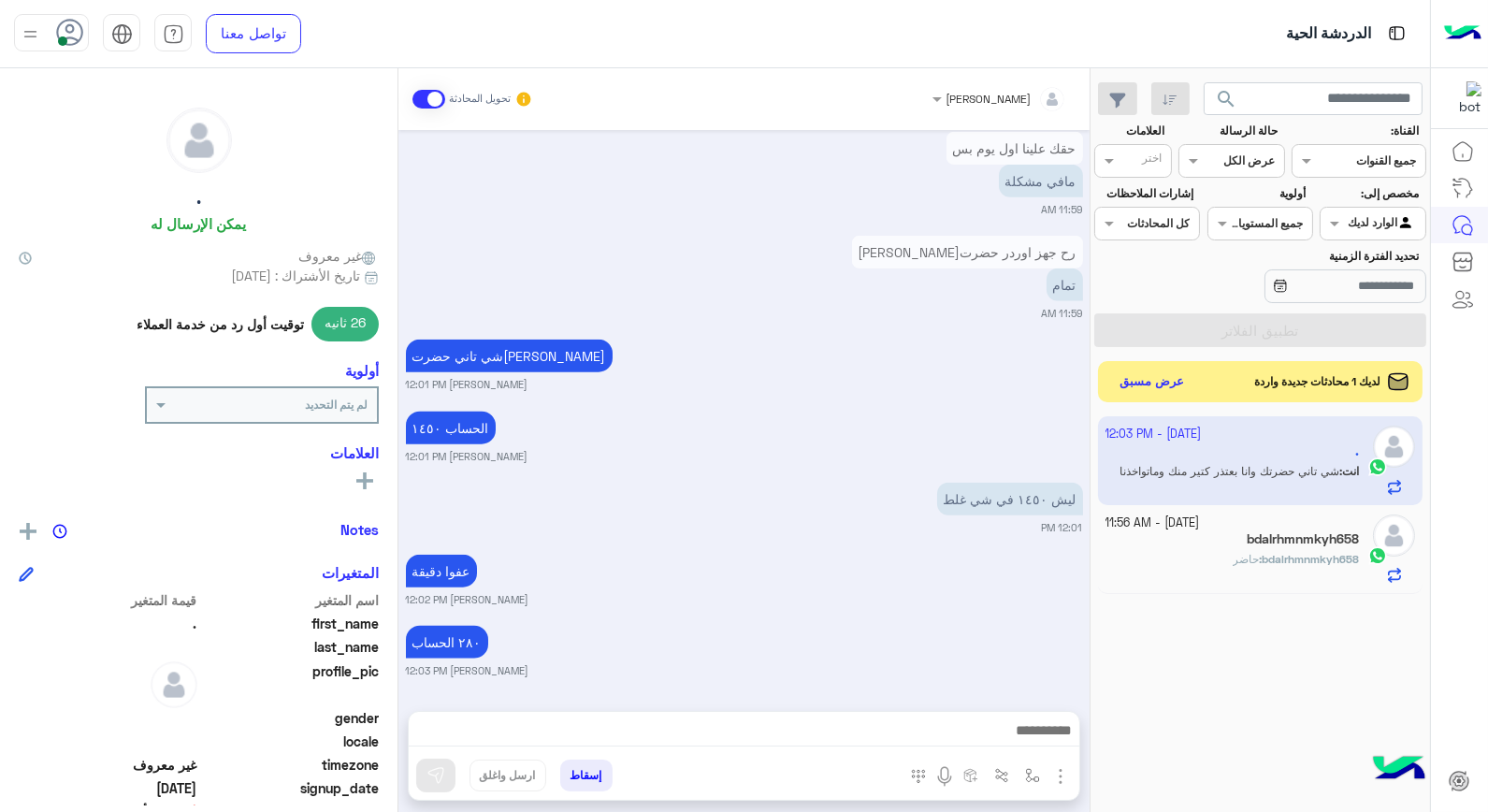
scroll to position [3479, 0]
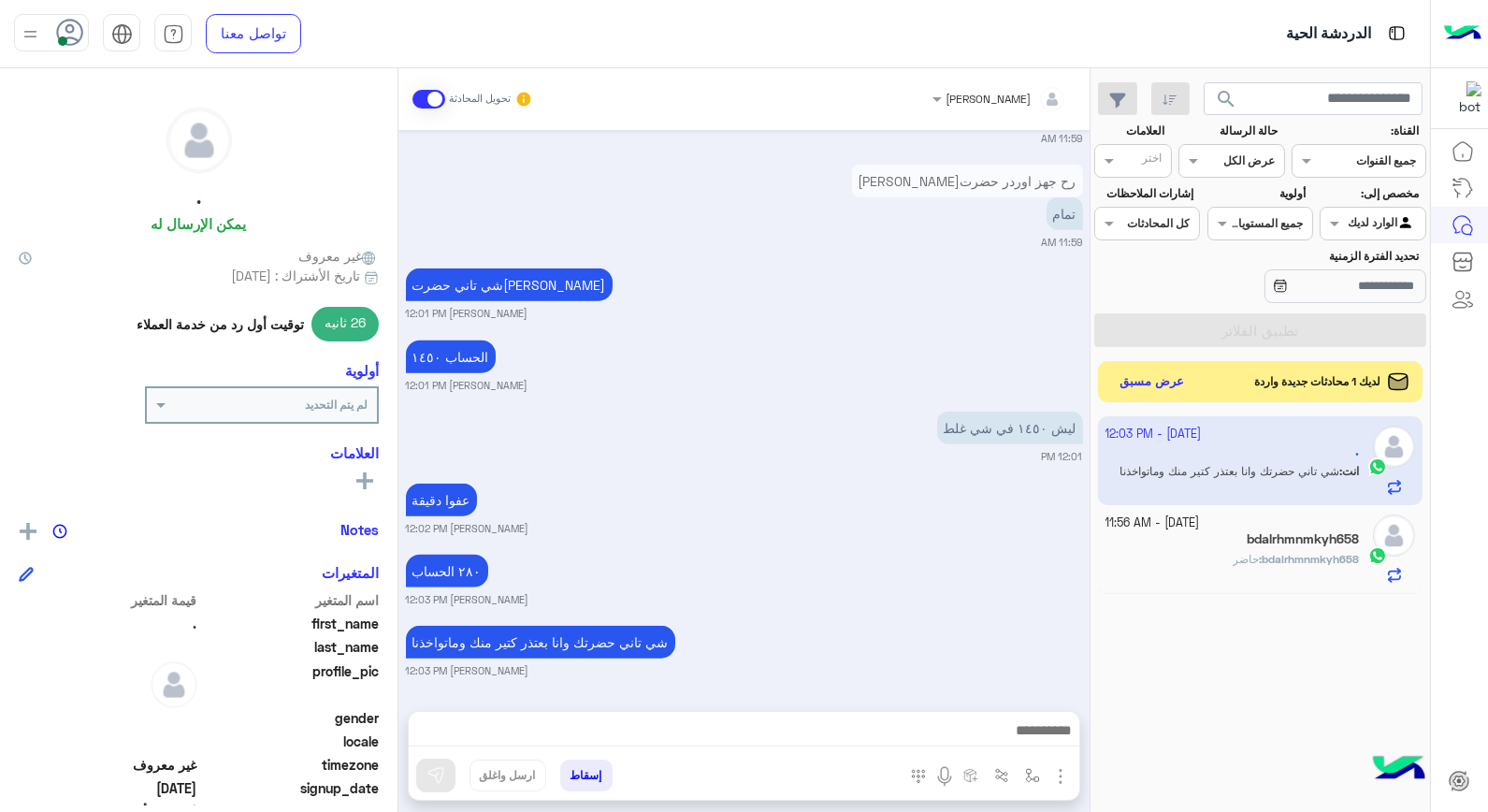
click at [755, 396] on div "Oct 2, 2025 قشقوان؟ بشار قطان 11:45 AM مزريلا 11:45 AM موجود موزريلا بشار قطان …" at bounding box center [744, 411] width 691 height 562
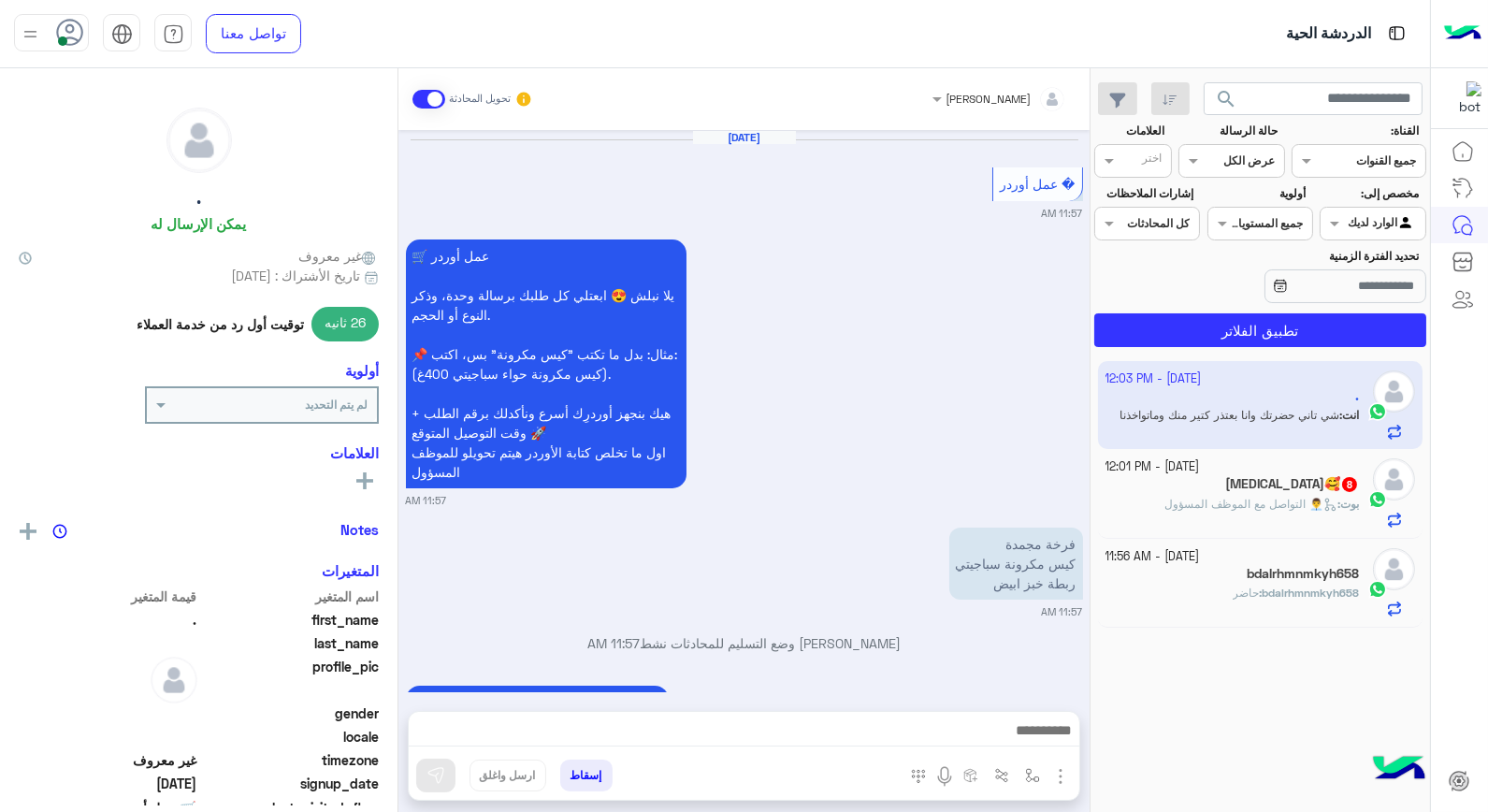
scroll to position [1127, 0]
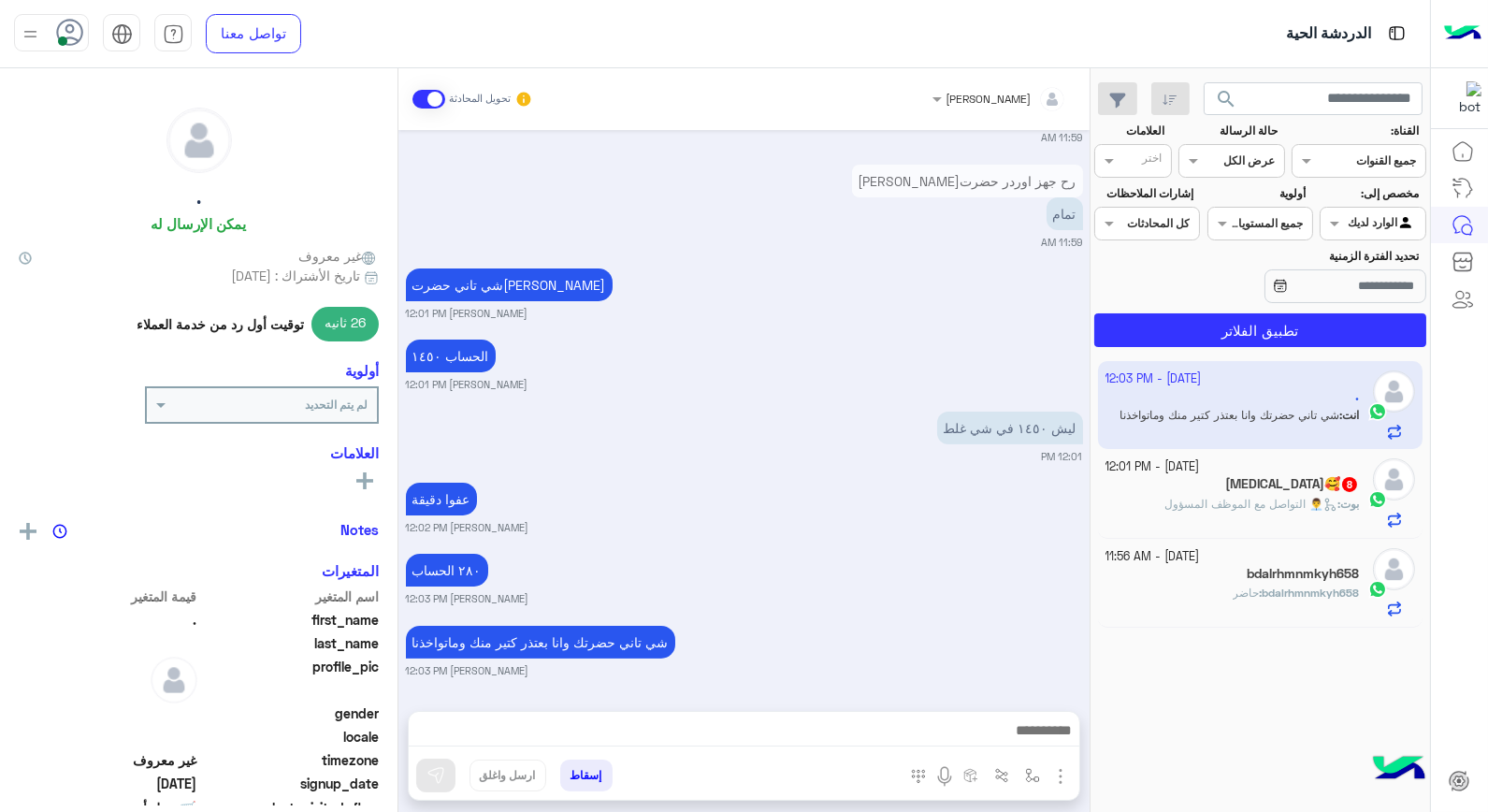
click at [854, 486] on div "عفوا دقيقة بشار قطان 12:02 PM" at bounding box center [744, 507] width 677 height 57
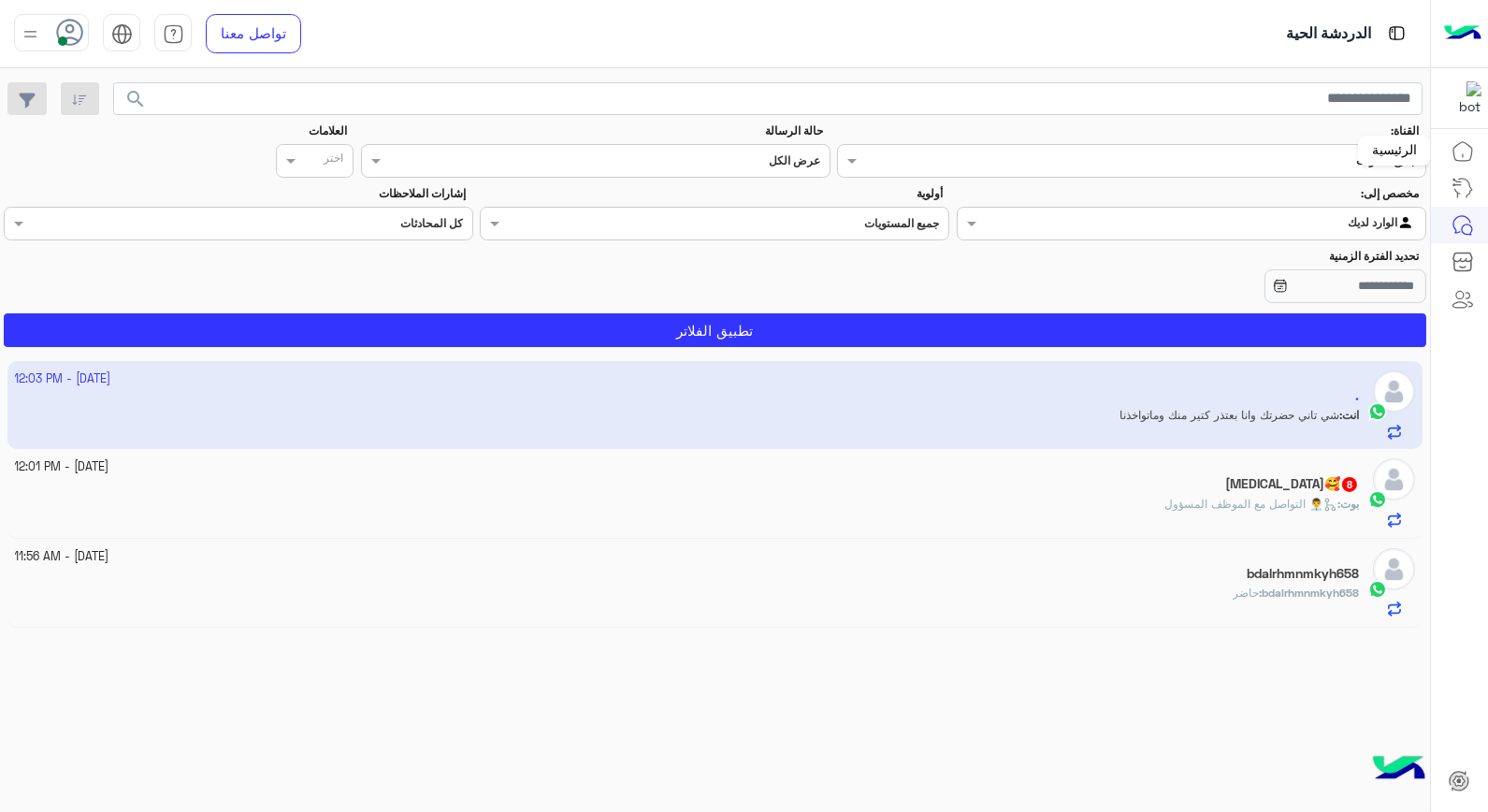
click at [1462, 147] on icon at bounding box center [1462, 151] width 22 height 22
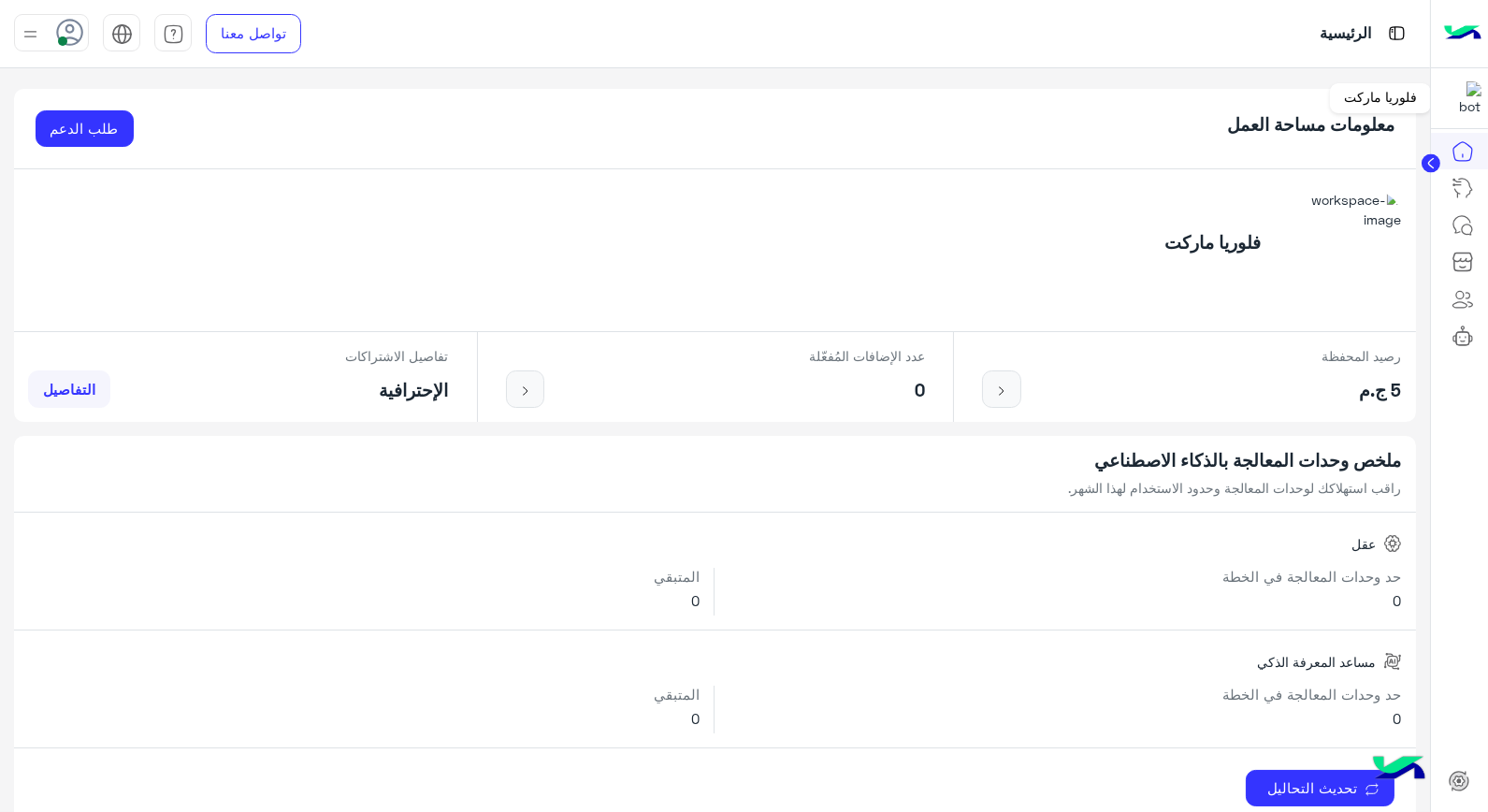
click at [1460, 101] on img at bounding box center [1464, 98] width 34 height 34
click at [1466, 222] on icon at bounding box center [1462, 225] width 22 height 22
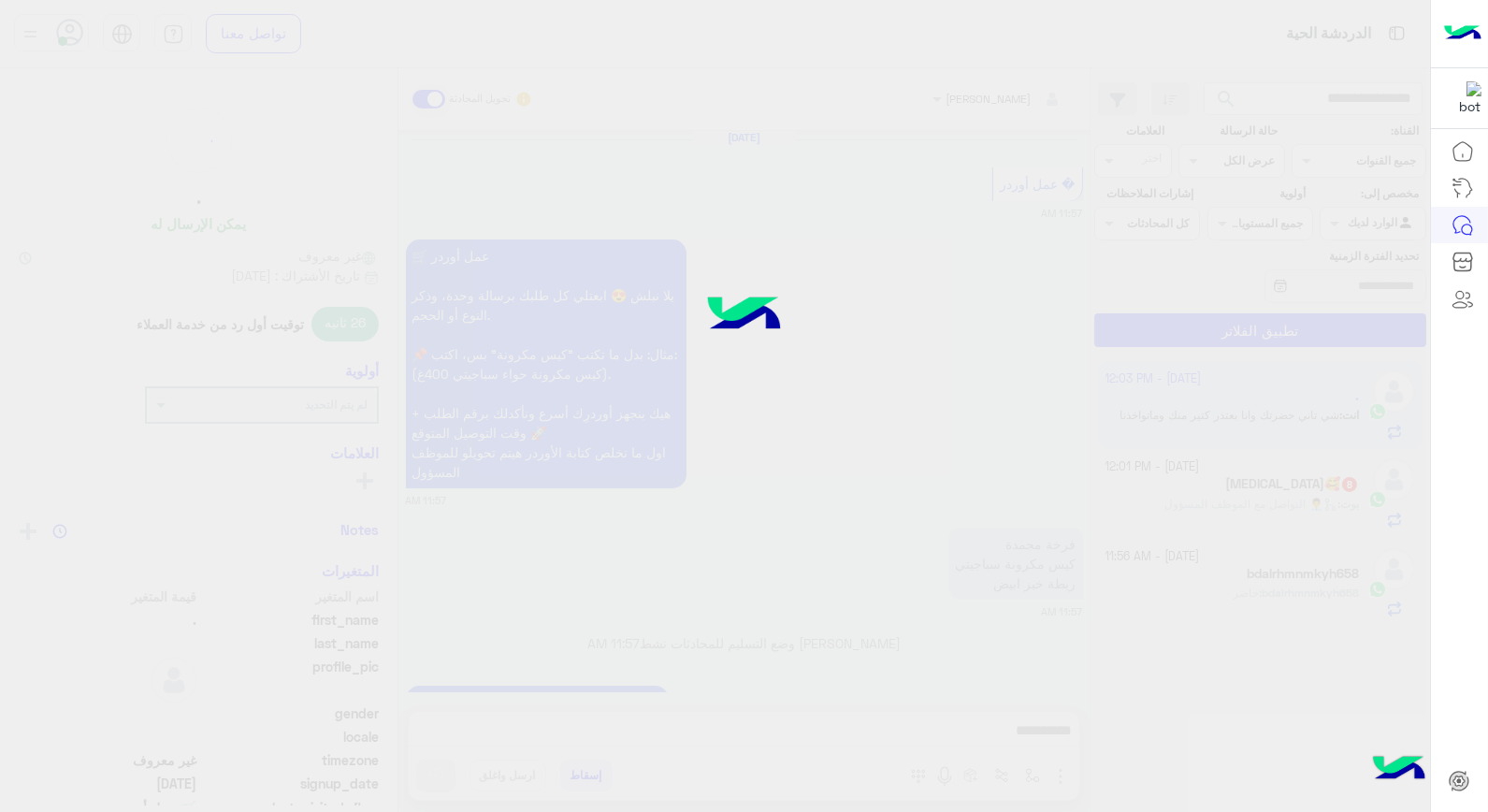
scroll to position [1127, 0]
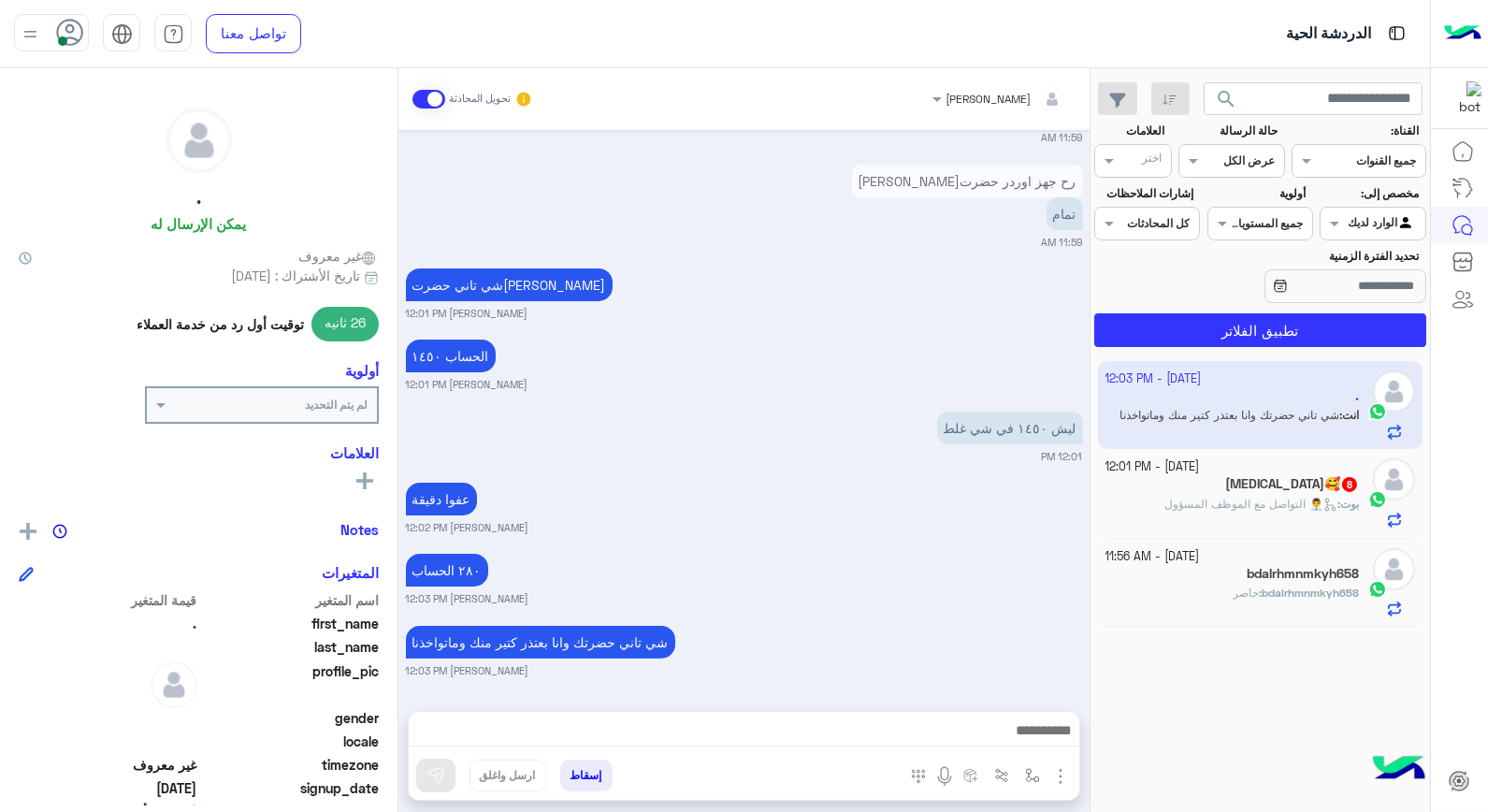
drag, startPoint x: 824, startPoint y: 553, endPoint x: 824, endPoint y: 538, distance: 15.0
click at [824, 549] on div "٢٨٠ الحساب بشار قطان 12:03 PM" at bounding box center [744, 577] width 677 height 57
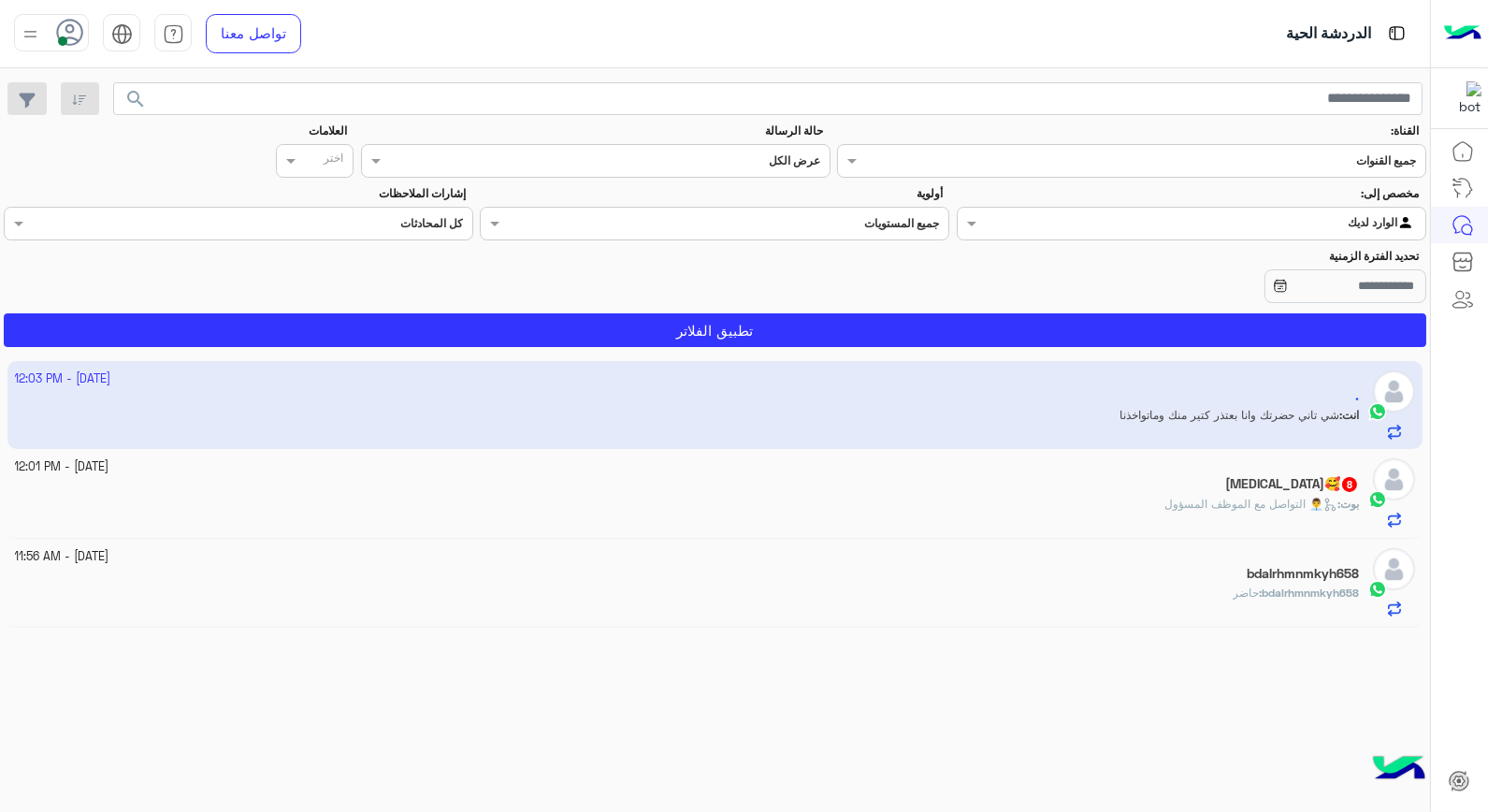
click at [33, 41] on img at bounding box center [31, 34] width 23 height 23
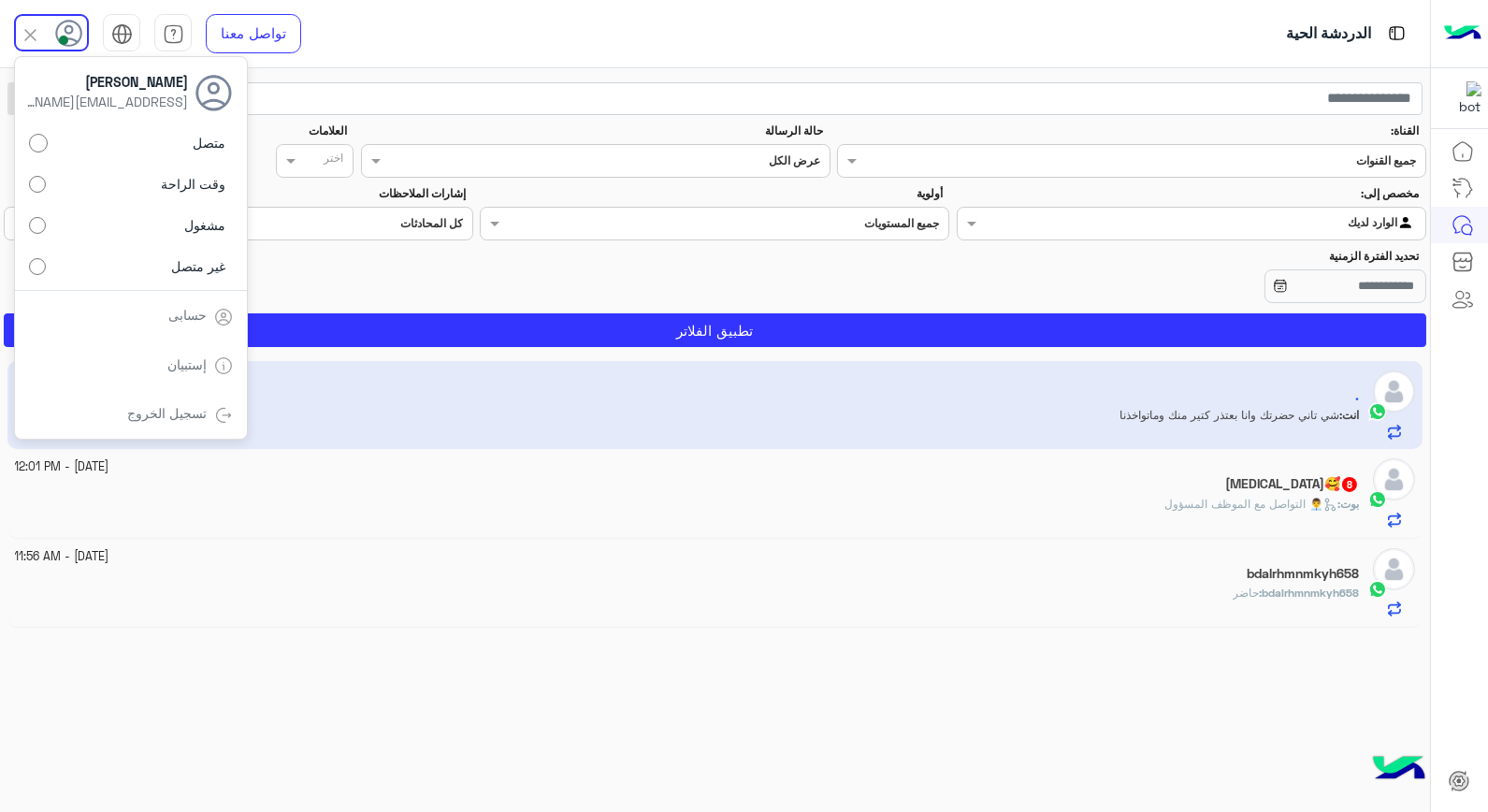
drag, startPoint x: 276, startPoint y: 529, endPoint x: 101, endPoint y: 198, distance: 374.4
click at [275, 524] on div "بوت : 👨‍💼 التواصل مع الموظف المسؤول" at bounding box center [688, 512] width 1345 height 33
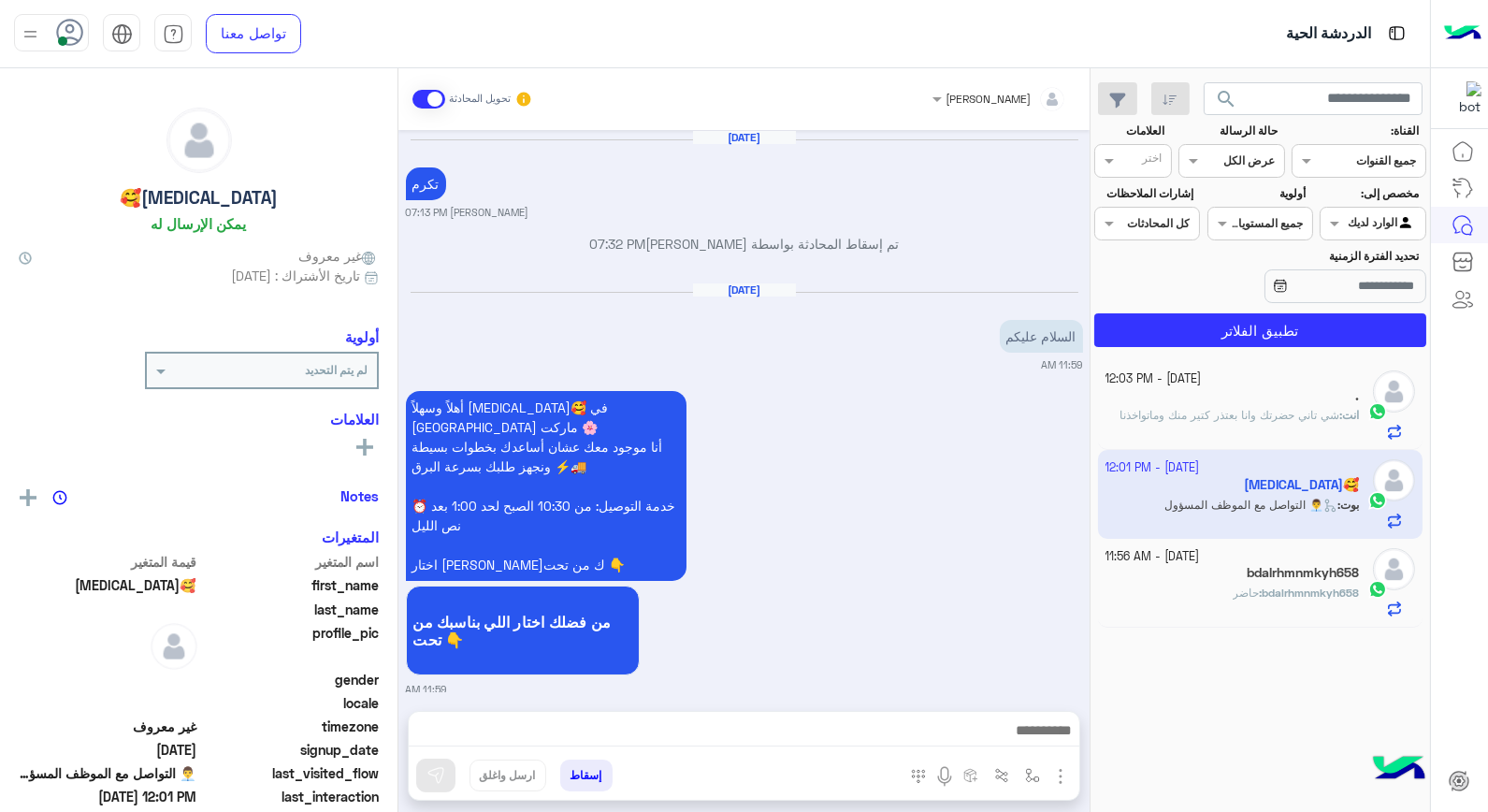
scroll to position [1942, 0]
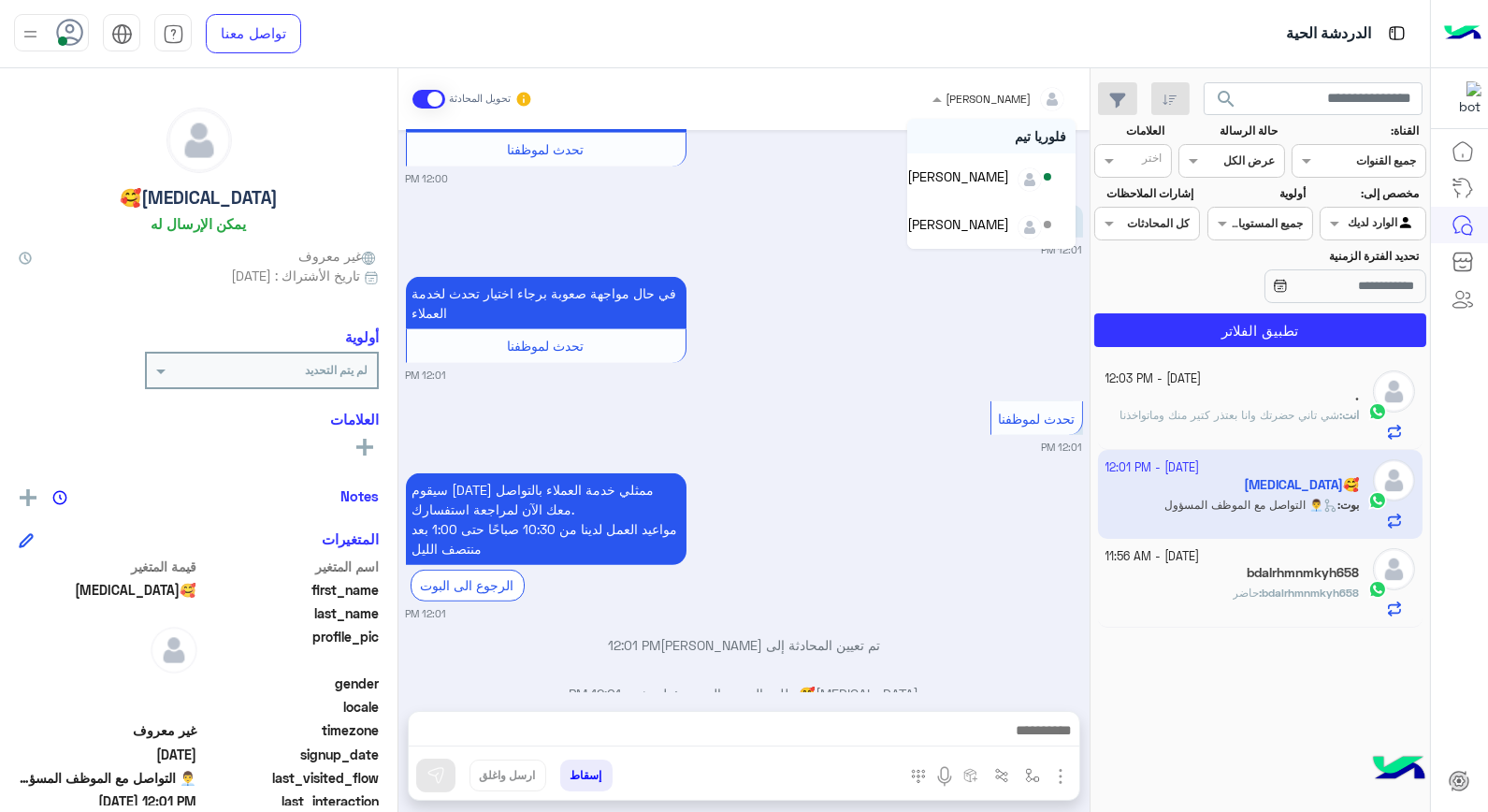
drag, startPoint x: 986, startPoint y: 87, endPoint x: 993, endPoint y: 96, distance: 11.4
click at [986, 87] on div at bounding box center [1000, 96] width 153 height 18
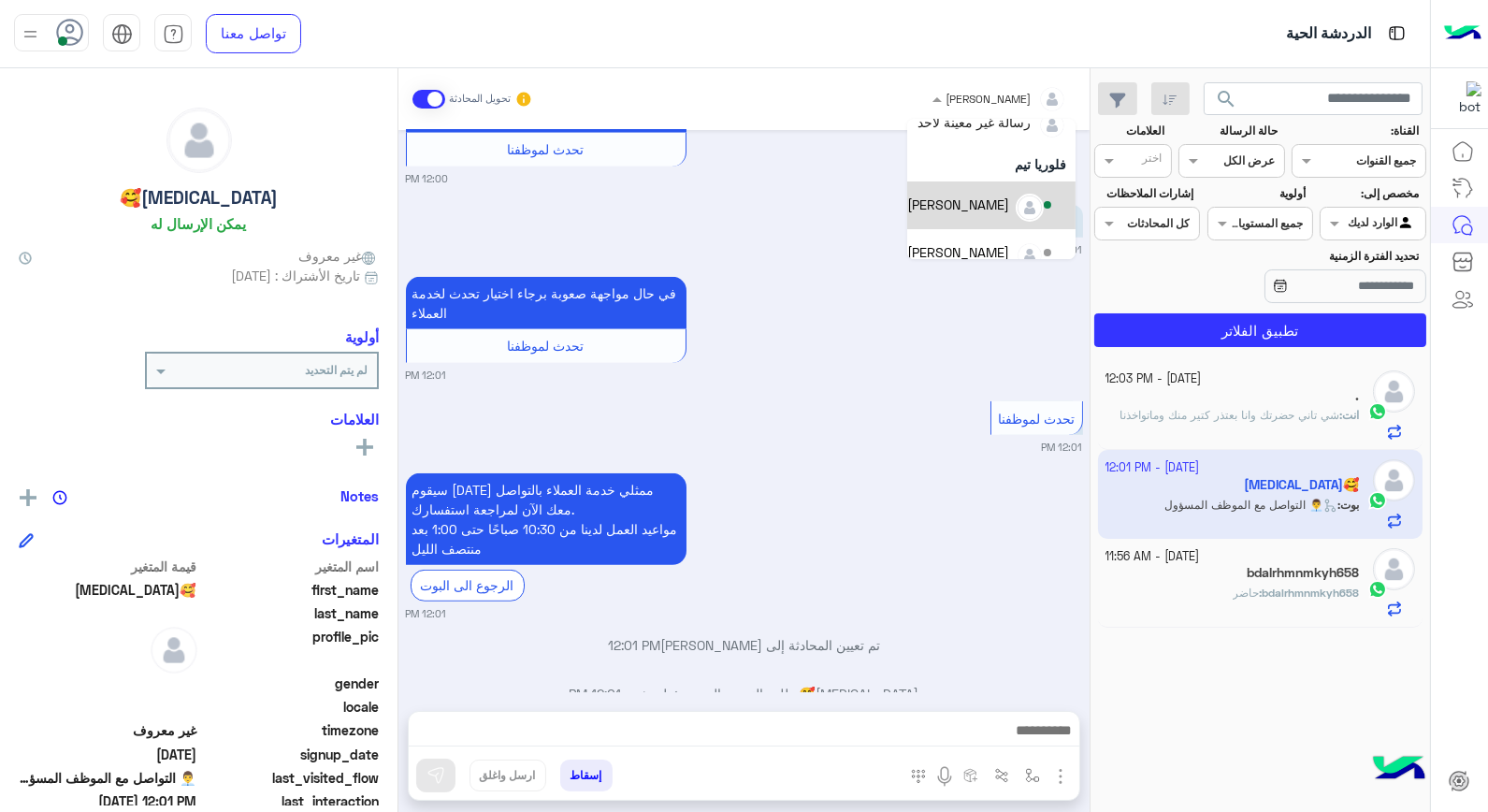
scroll to position [37, 0]
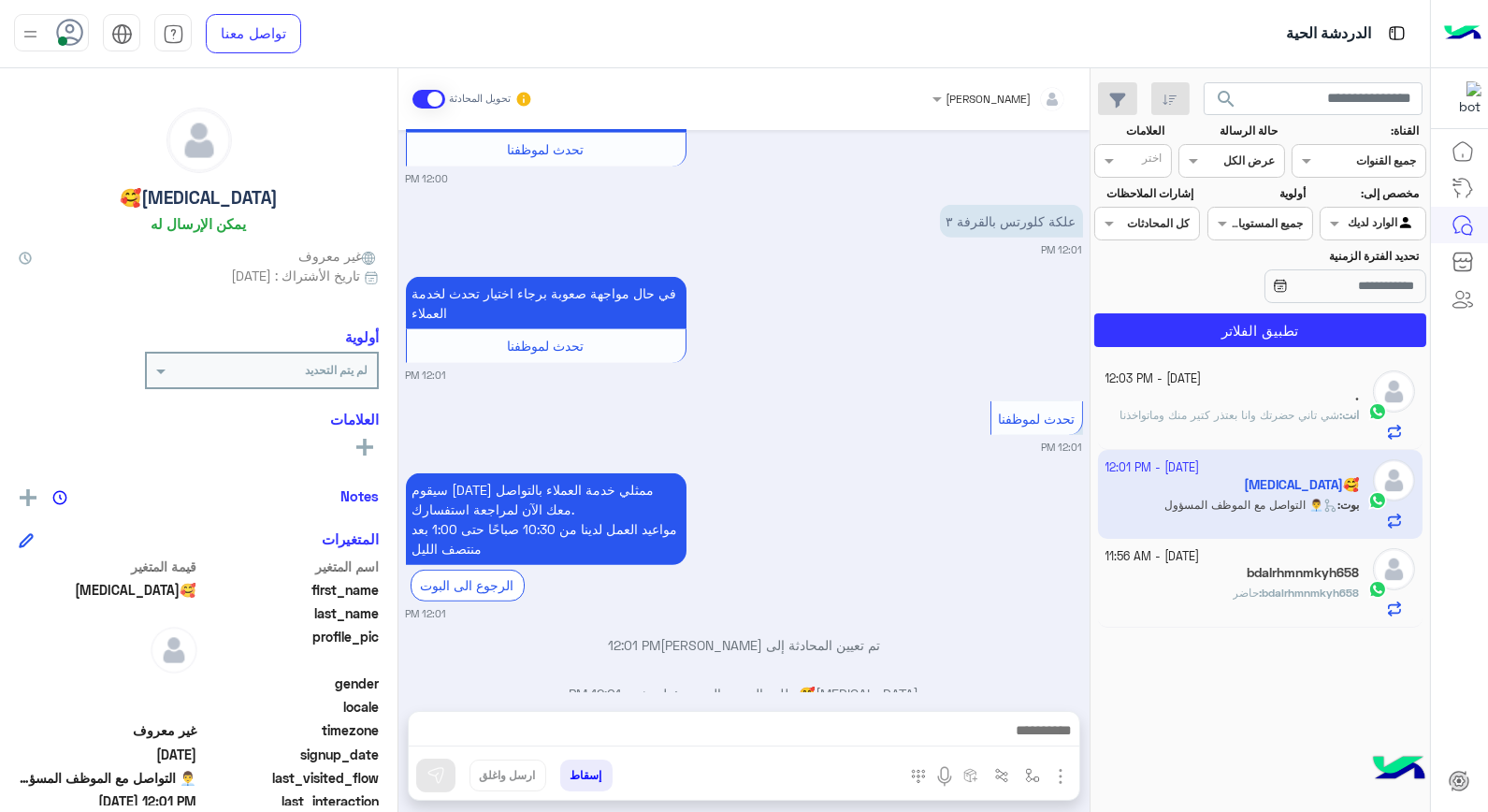
click at [800, 468] on div "سيقوم أحد ممثلي خدمة العملاء بالتواصل معك الآن لمراجعة استفسارك. مواعيد العمل ل…" at bounding box center [744, 544] width 677 height 152
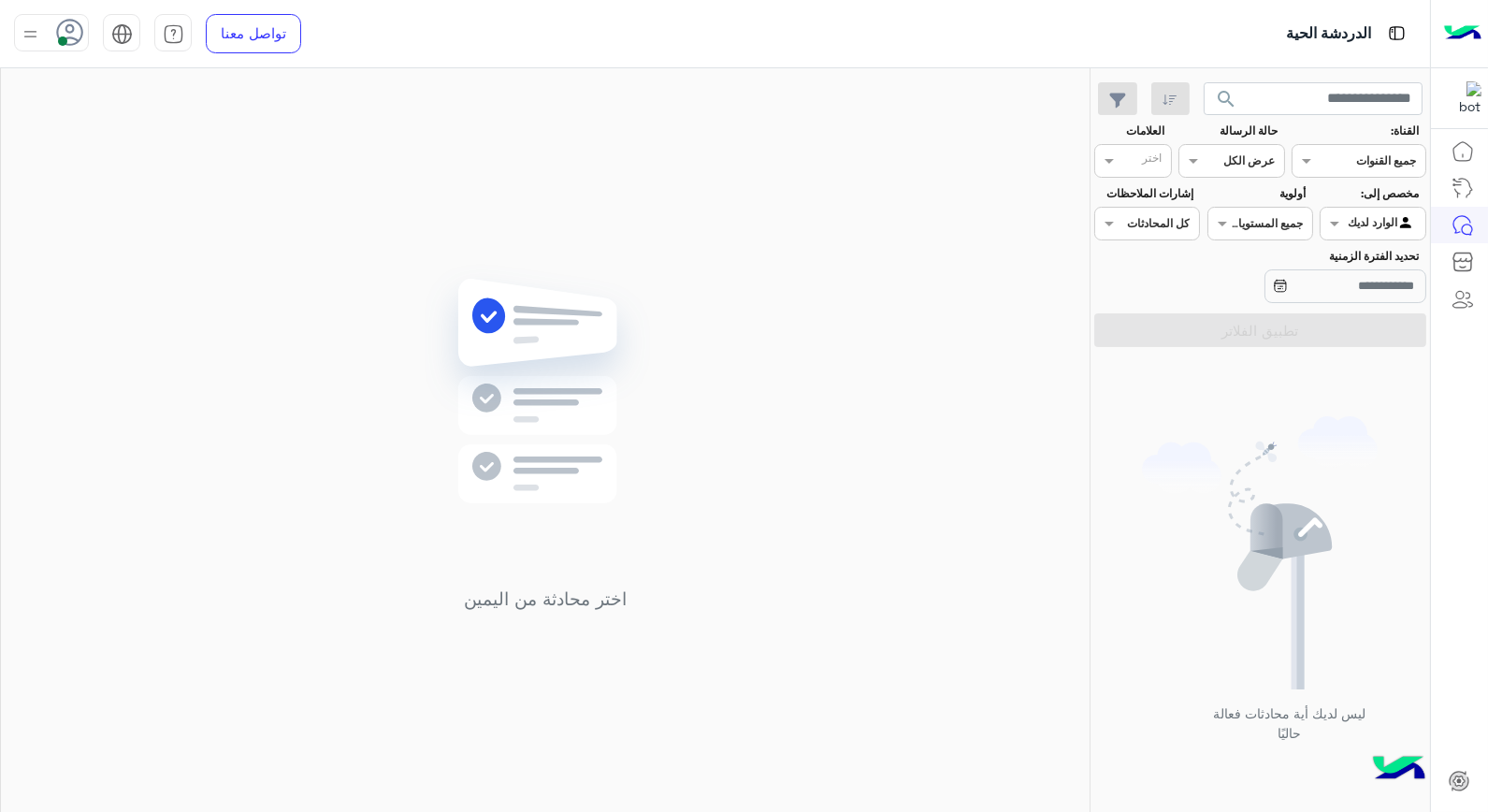
click at [26, 32] on img at bounding box center [31, 34] width 23 height 23
click at [112, 416] on div "تسجيل الخروج" at bounding box center [131, 414] width 232 height 50
click at [207, 412] on link "تسجيل الخروج" at bounding box center [168, 413] width 79 height 16
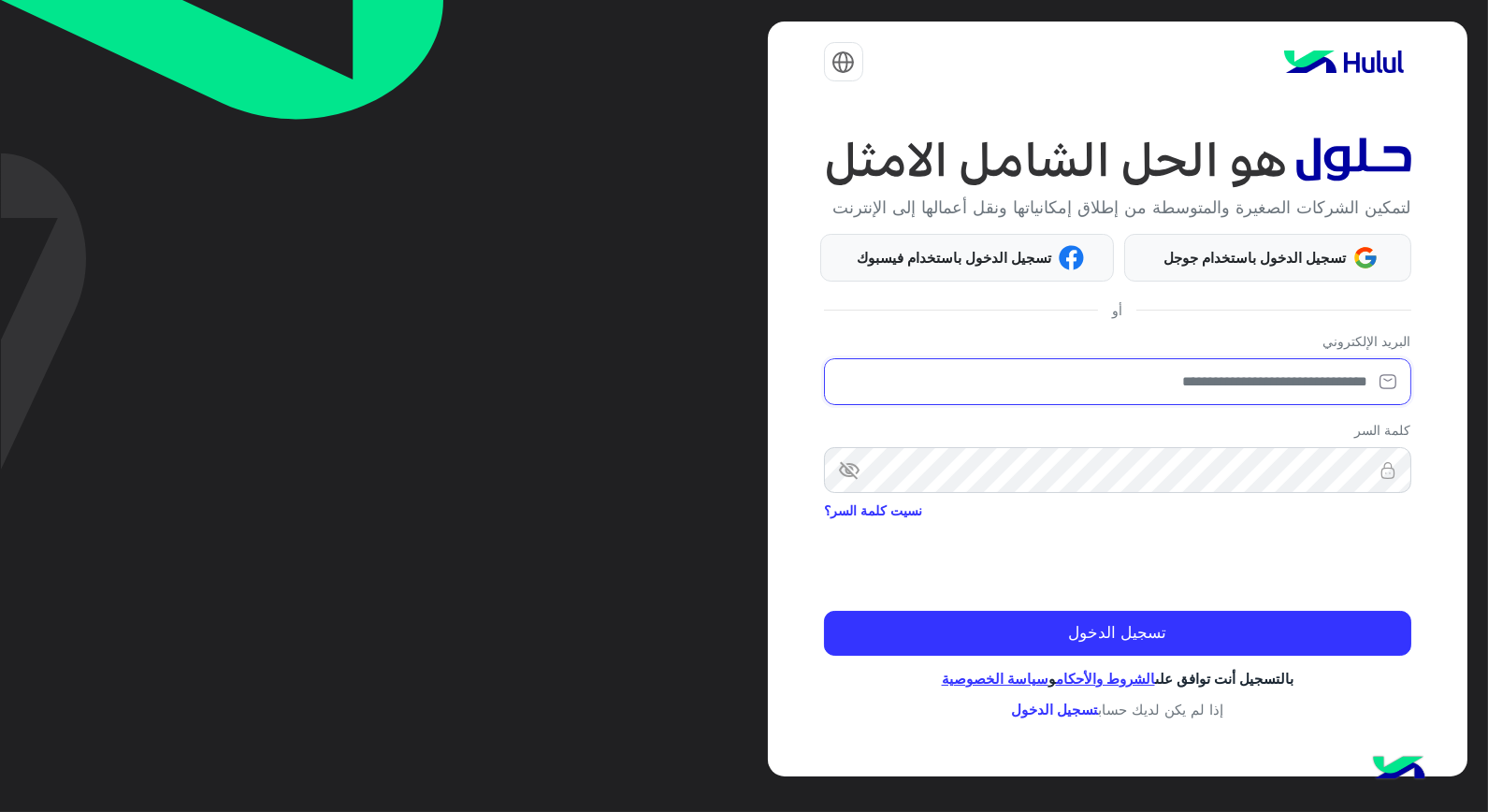
drag, startPoint x: 1224, startPoint y: 396, endPoint x: 1231, endPoint y: 391, distance: 8.6
click at [1226, 396] on input "email" at bounding box center [1117, 381] width 587 height 47
type input "**********"
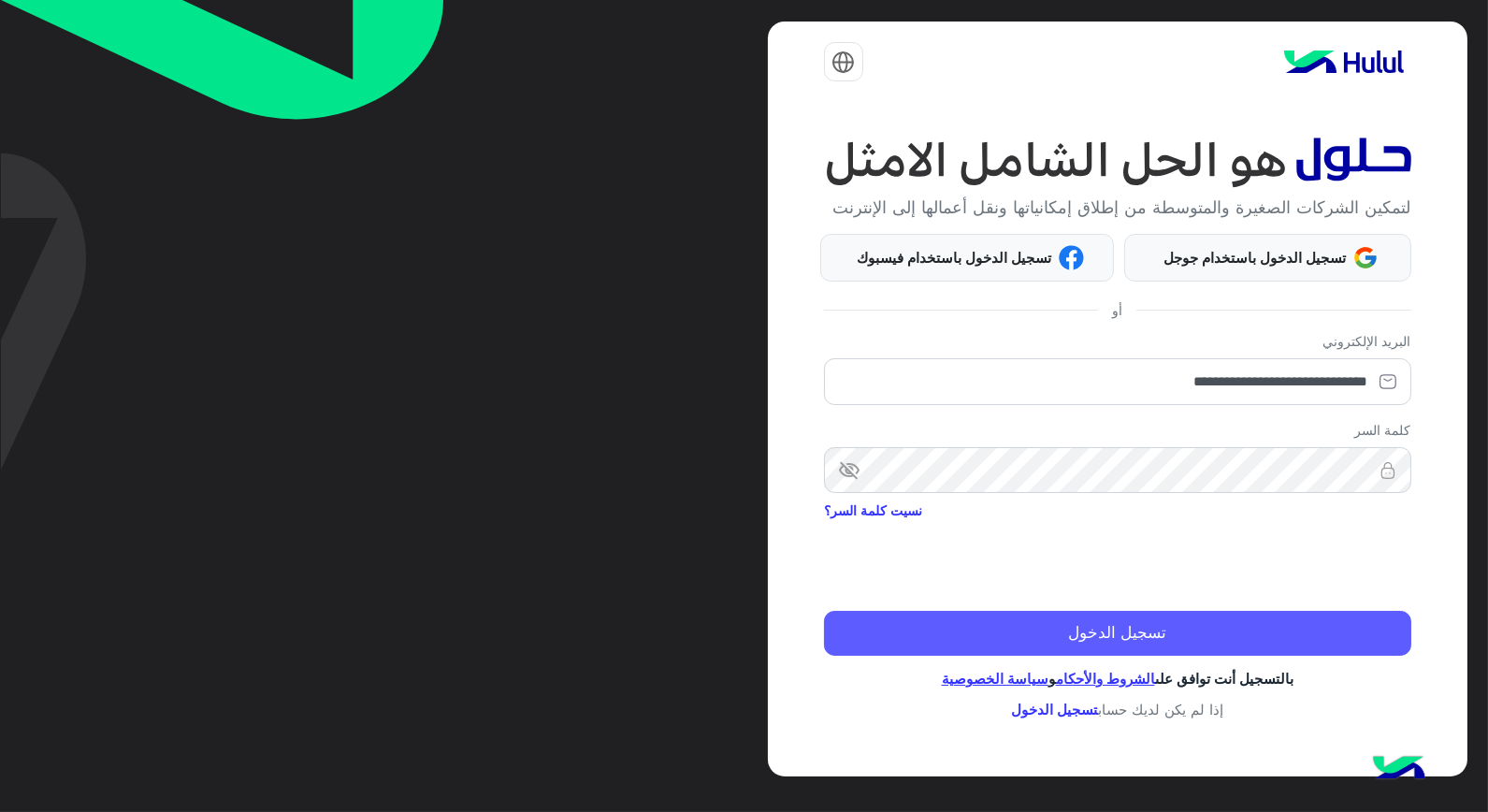
click at [1018, 623] on button "تسجيل الدخول" at bounding box center [1117, 633] width 587 height 45
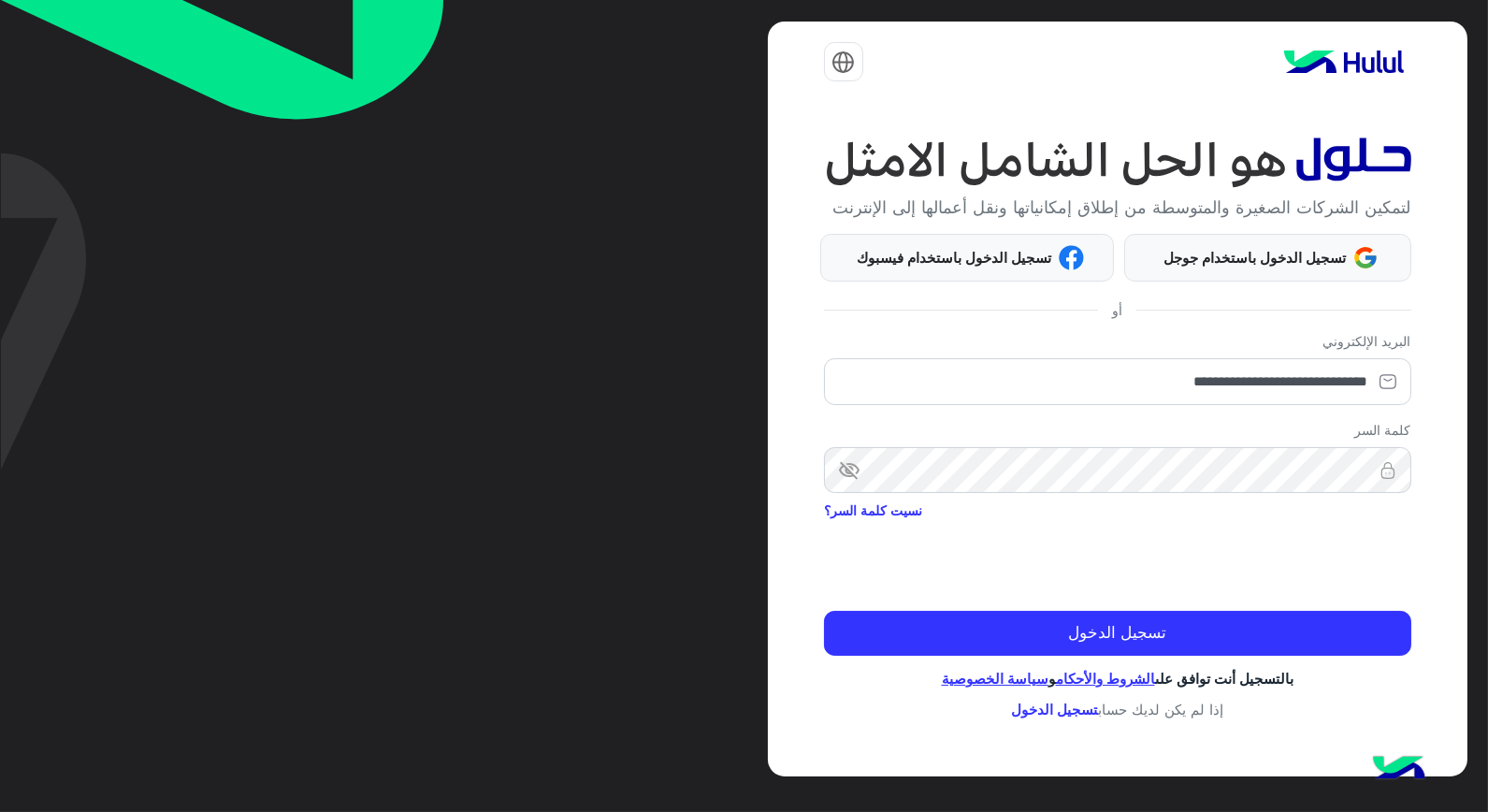
click at [1335, 661] on div "**********" at bounding box center [1117, 398] width 700 height 755
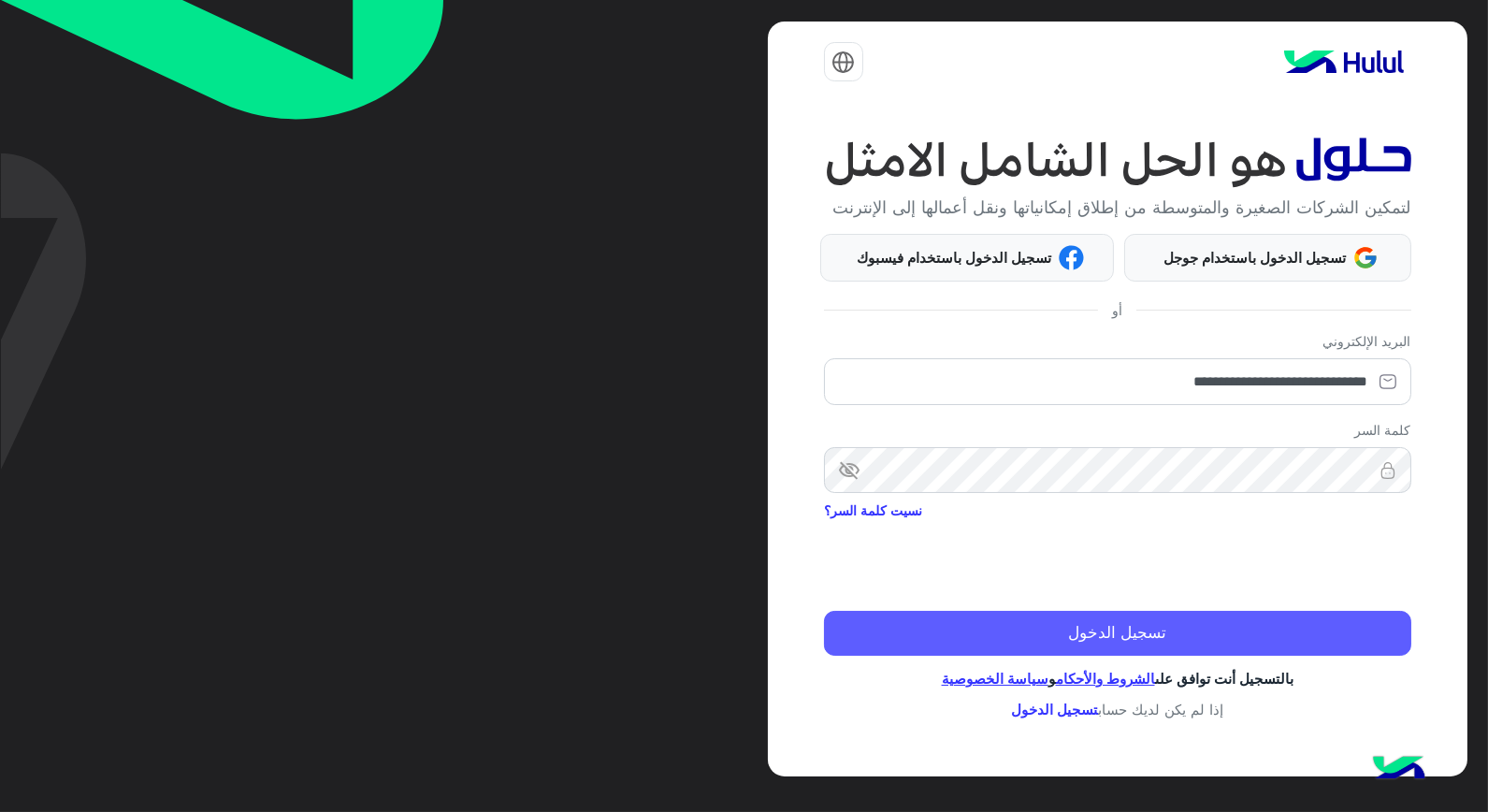
click at [1340, 641] on button "تسجيل الدخول" at bounding box center [1117, 633] width 587 height 45
